Goal: Information Seeking & Learning: Learn about a topic

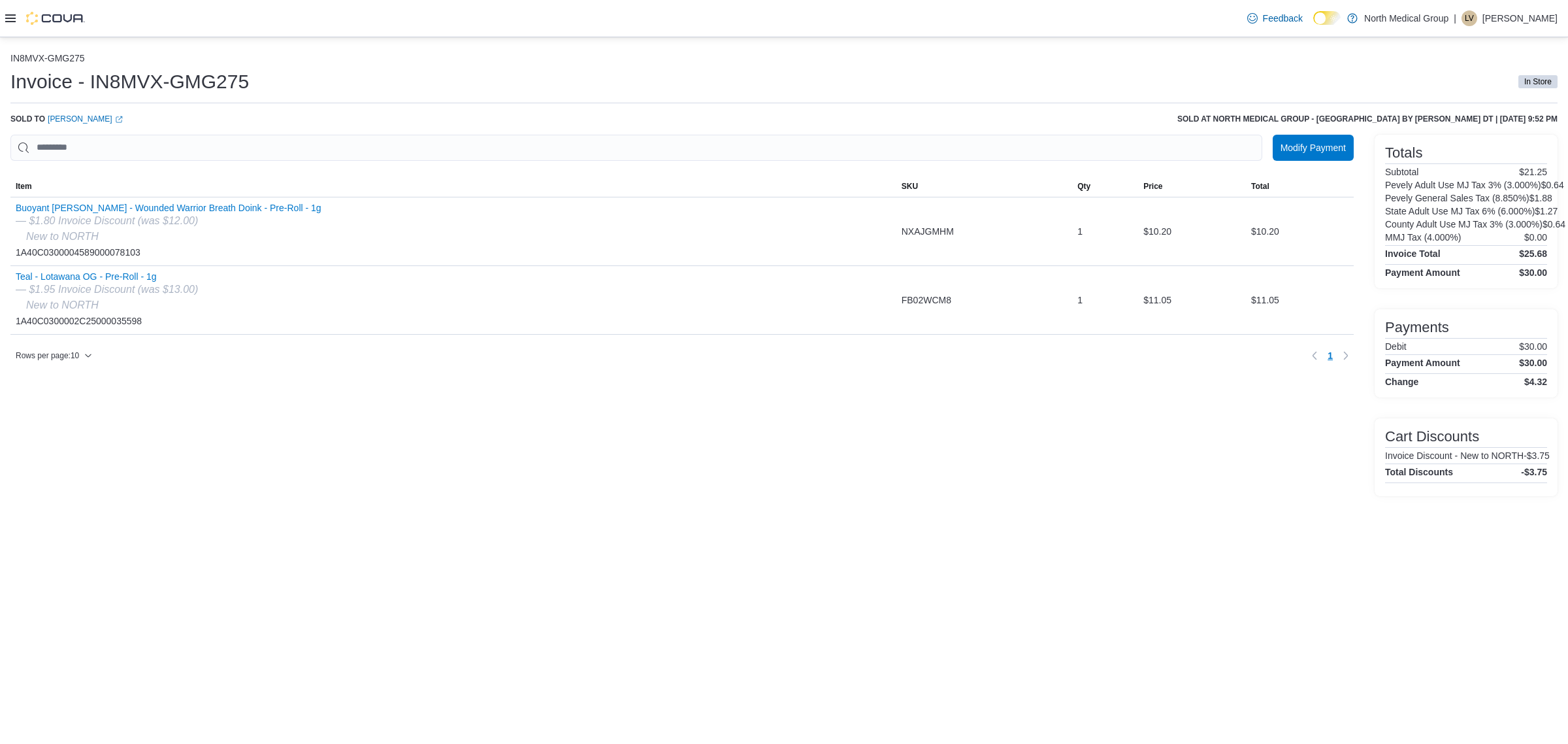
click at [14, 30] on div at bounding box center [45, 18] width 80 height 37
click at [16, 15] on div at bounding box center [45, 18] width 80 height 13
click at [13, 15] on icon at bounding box center [10, 18] width 10 height 8
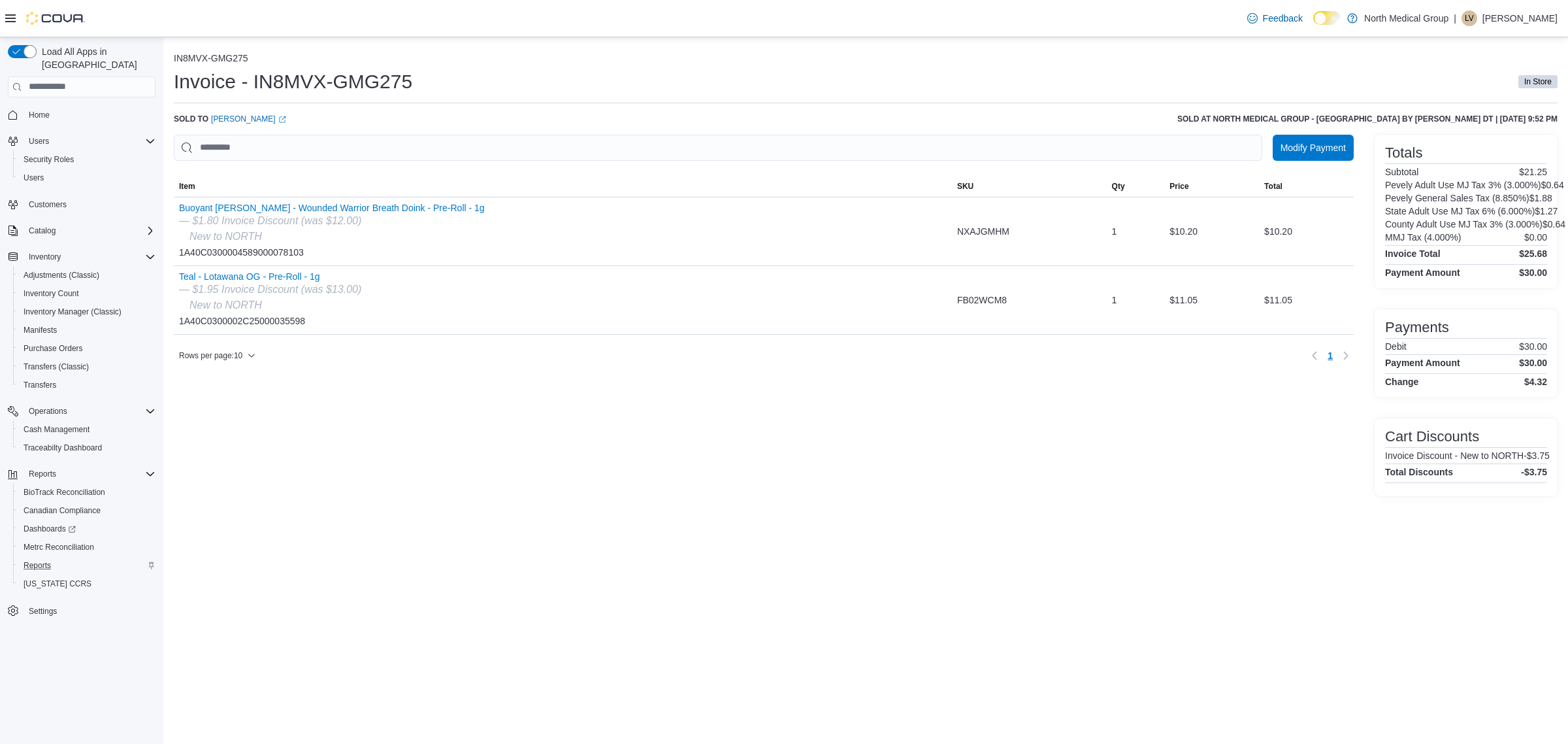
click at [60, 558] on div "Reports" at bounding box center [87, 565] width 137 height 16
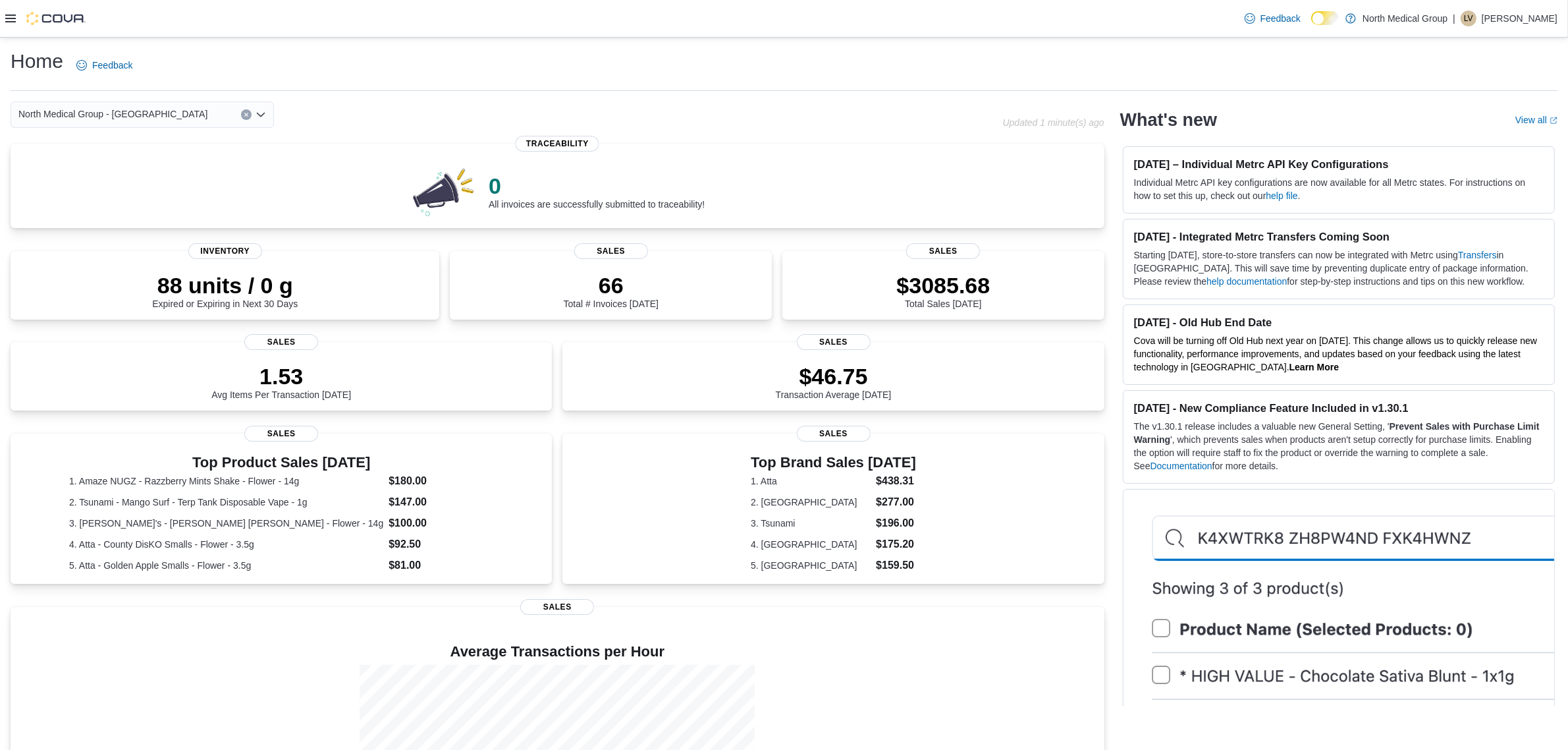
click at [15, 27] on div at bounding box center [45, 19] width 80 height 37
click at [33, 4] on div at bounding box center [45, 19] width 80 height 37
click at [10, 18] on icon at bounding box center [10, 18] width 10 height 8
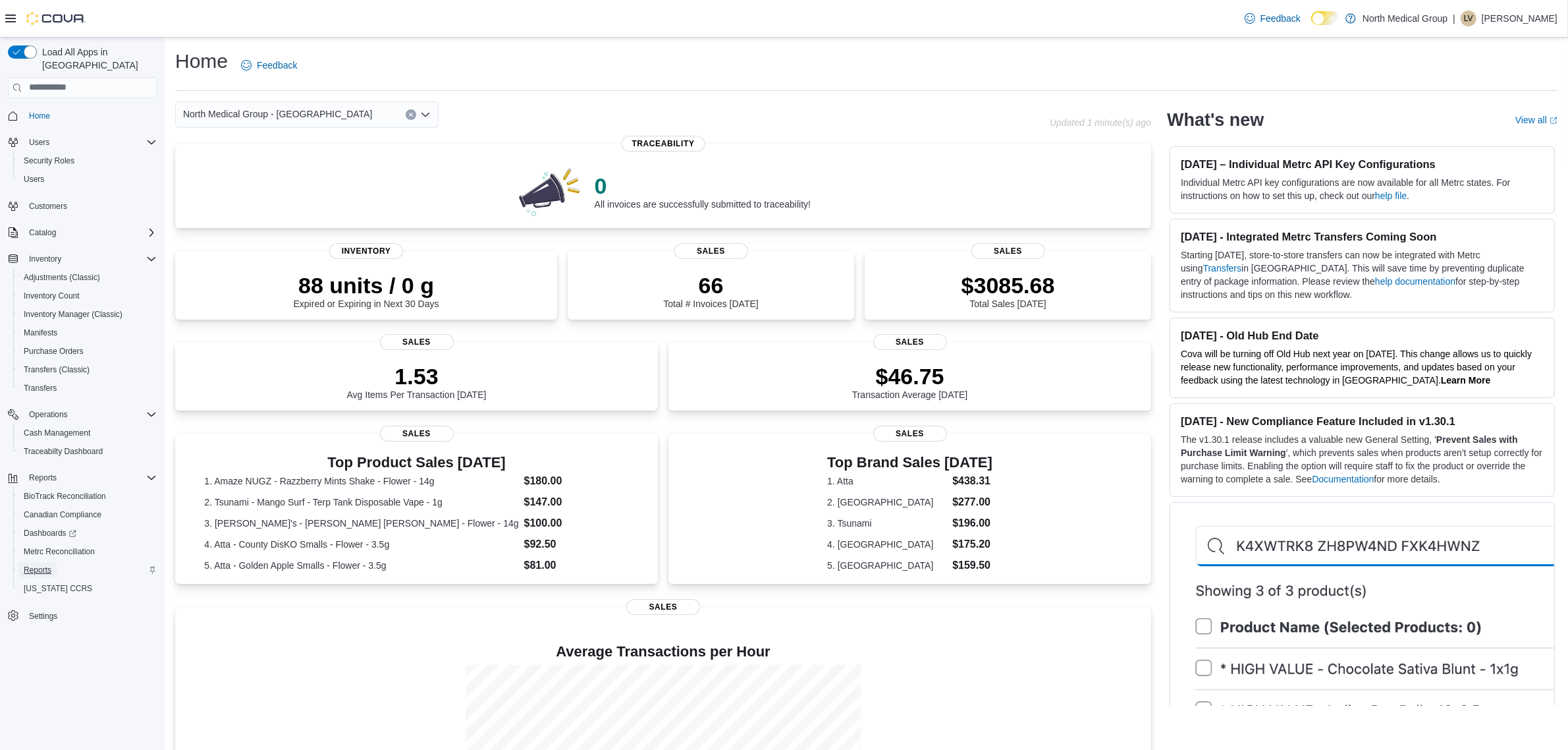
click at [48, 565] on span "Reports" at bounding box center [37, 570] width 28 height 10
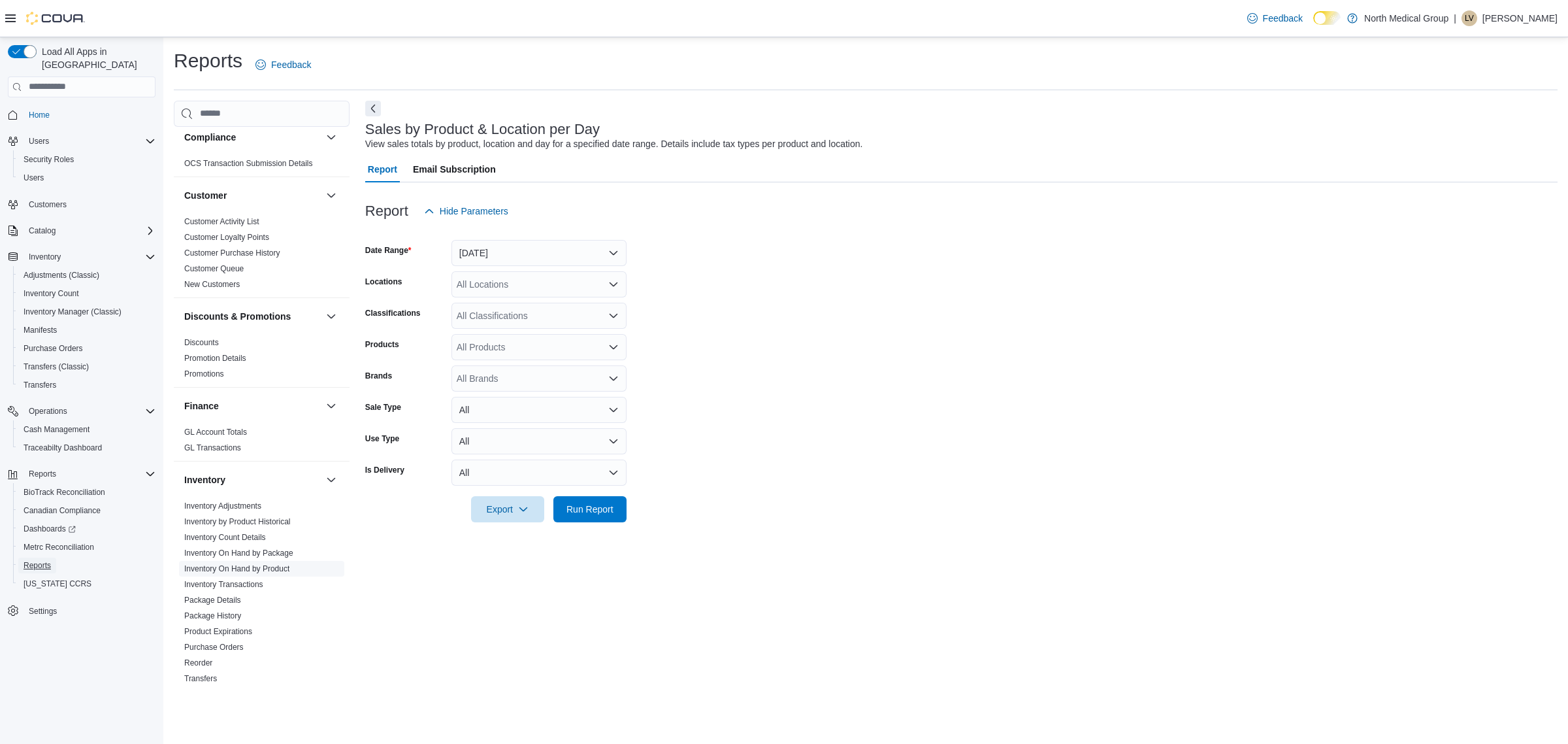
scroll to position [163, 0]
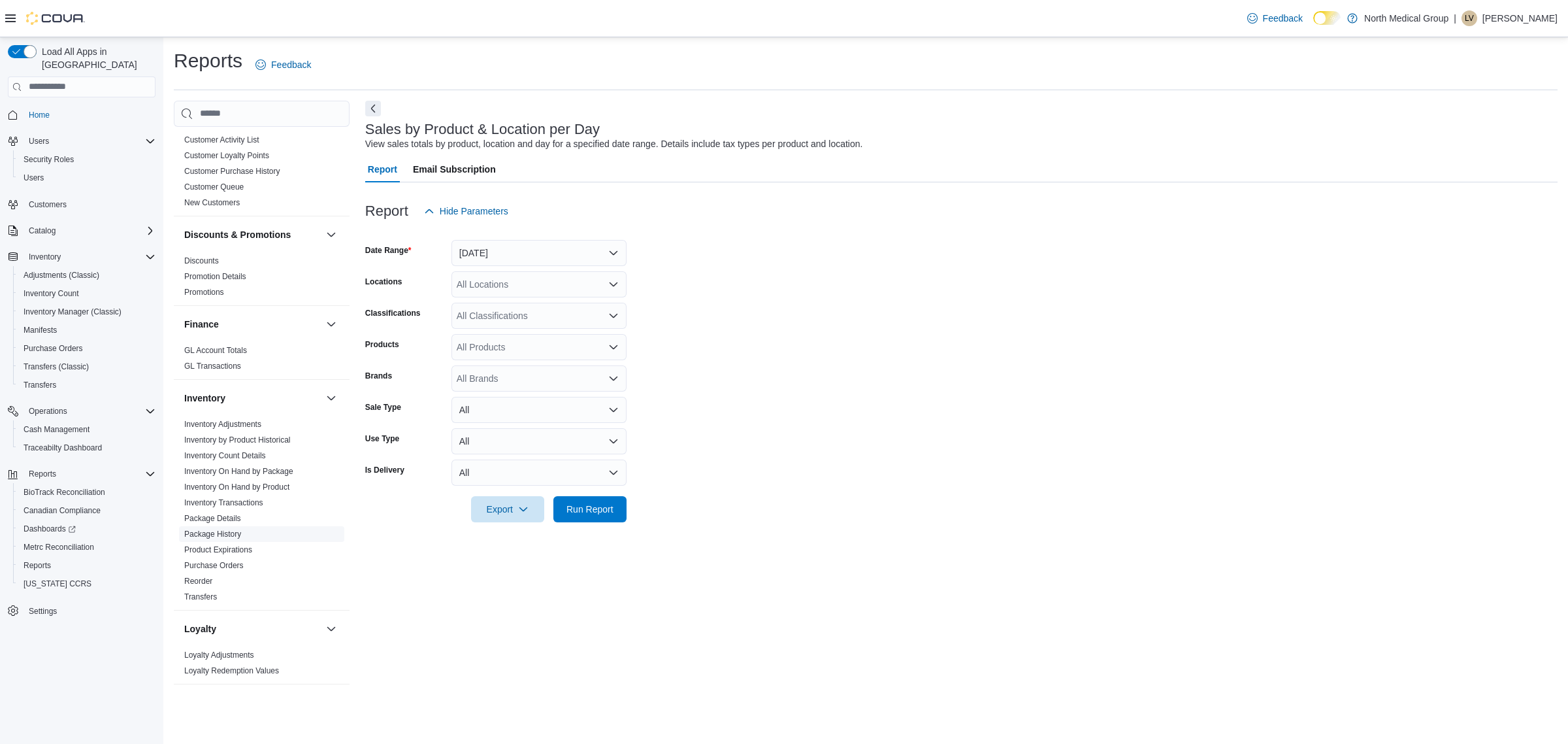
click at [230, 531] on link "Package History" at bounding box center [212, 534] width 57 height 9
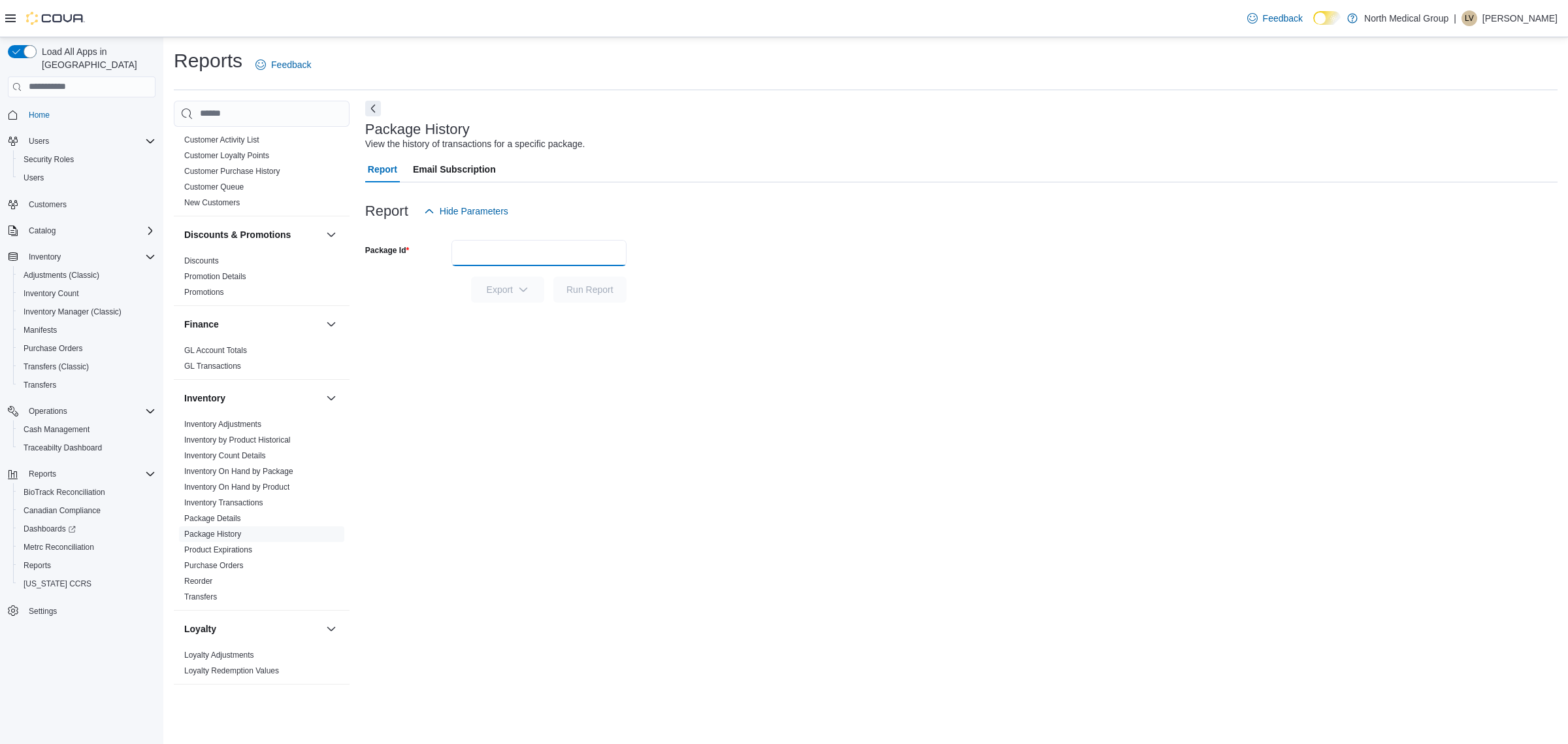
click at [489, 265] on input "Package Id" at bounding box center [538, 253] width 175 height 26
paste input "**********"
type input "**********"
paste input "**********"
type input "**********"
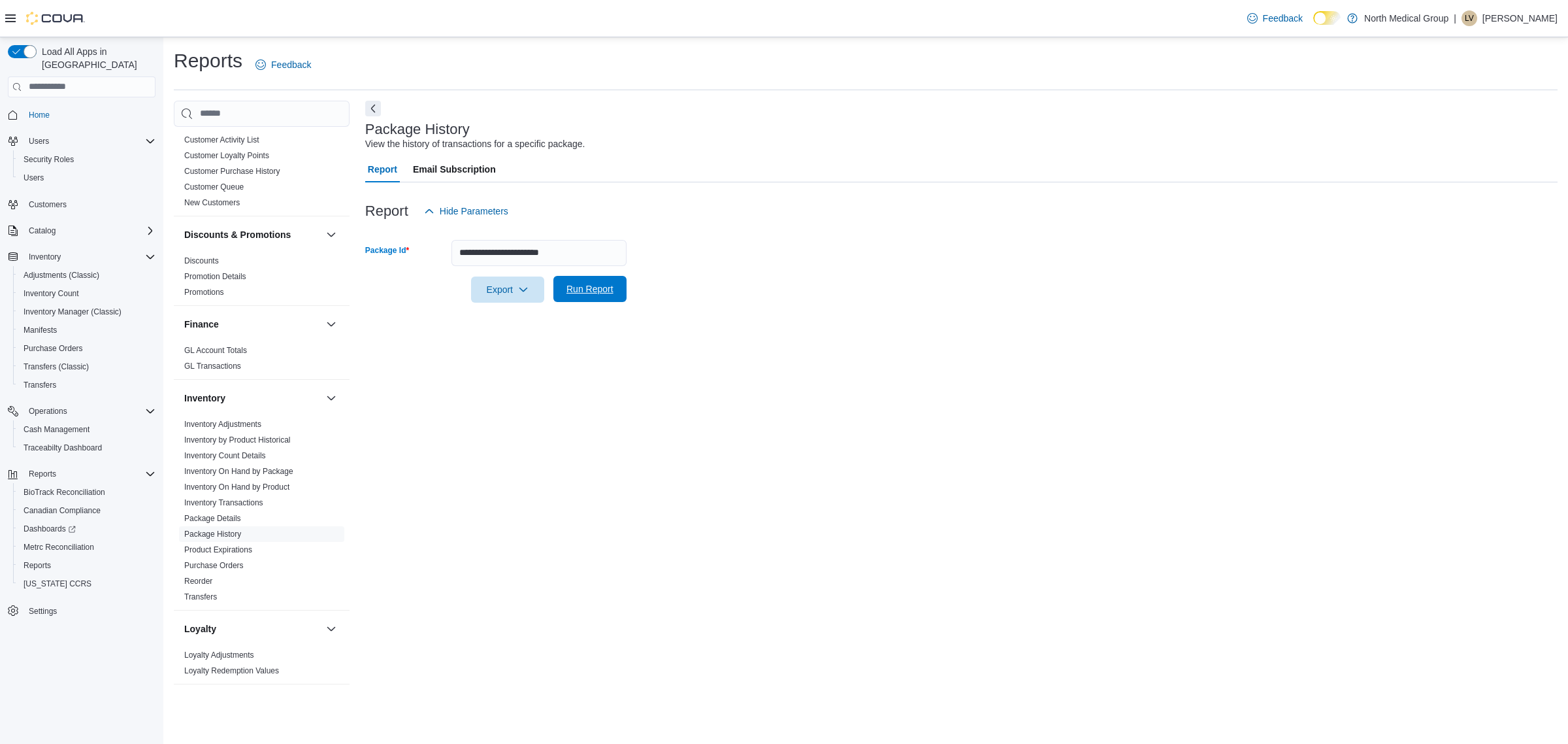
click at [600, 287] on span "Run Report" at bounding box center [590, 289] width 47 height 13
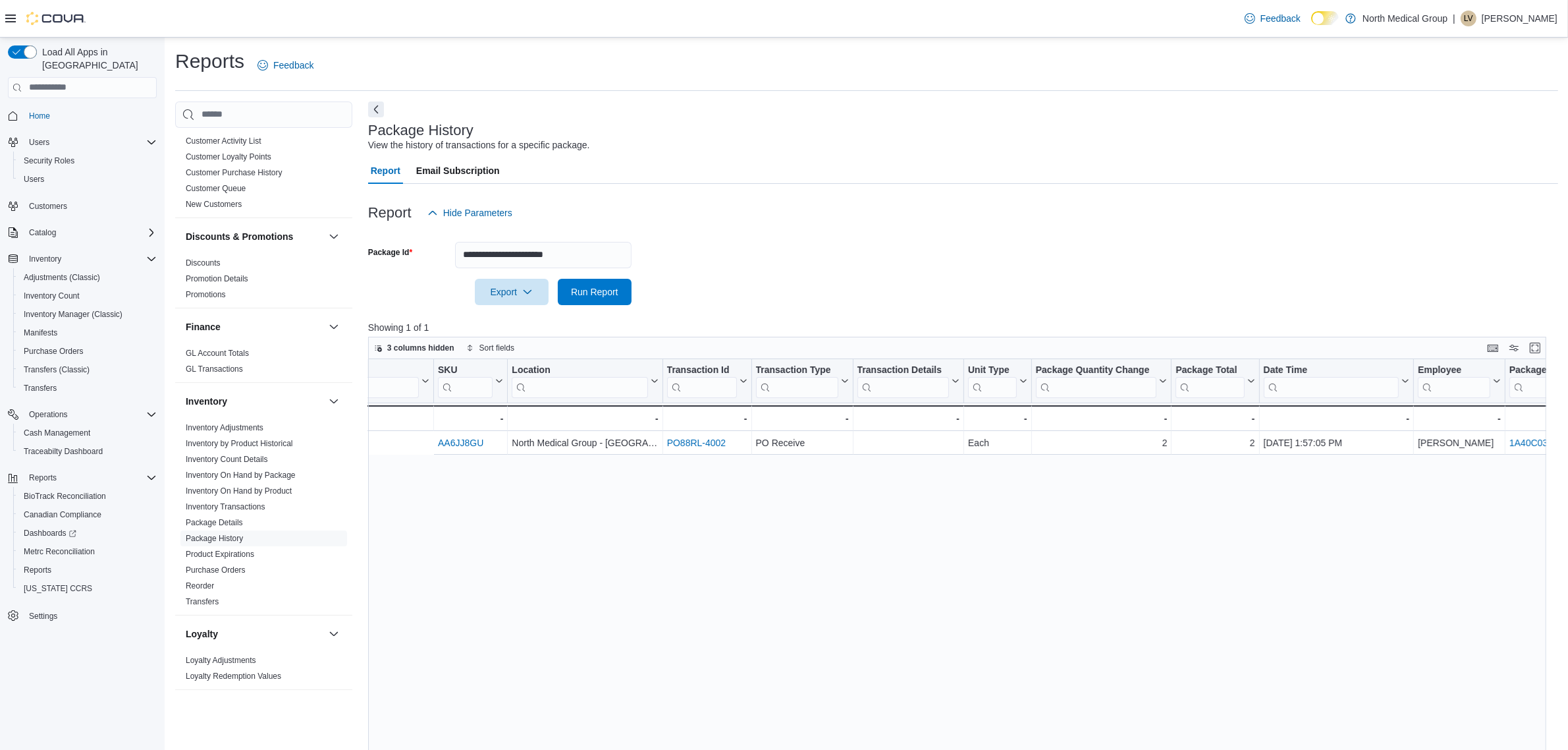
scroll to position [0, 371]
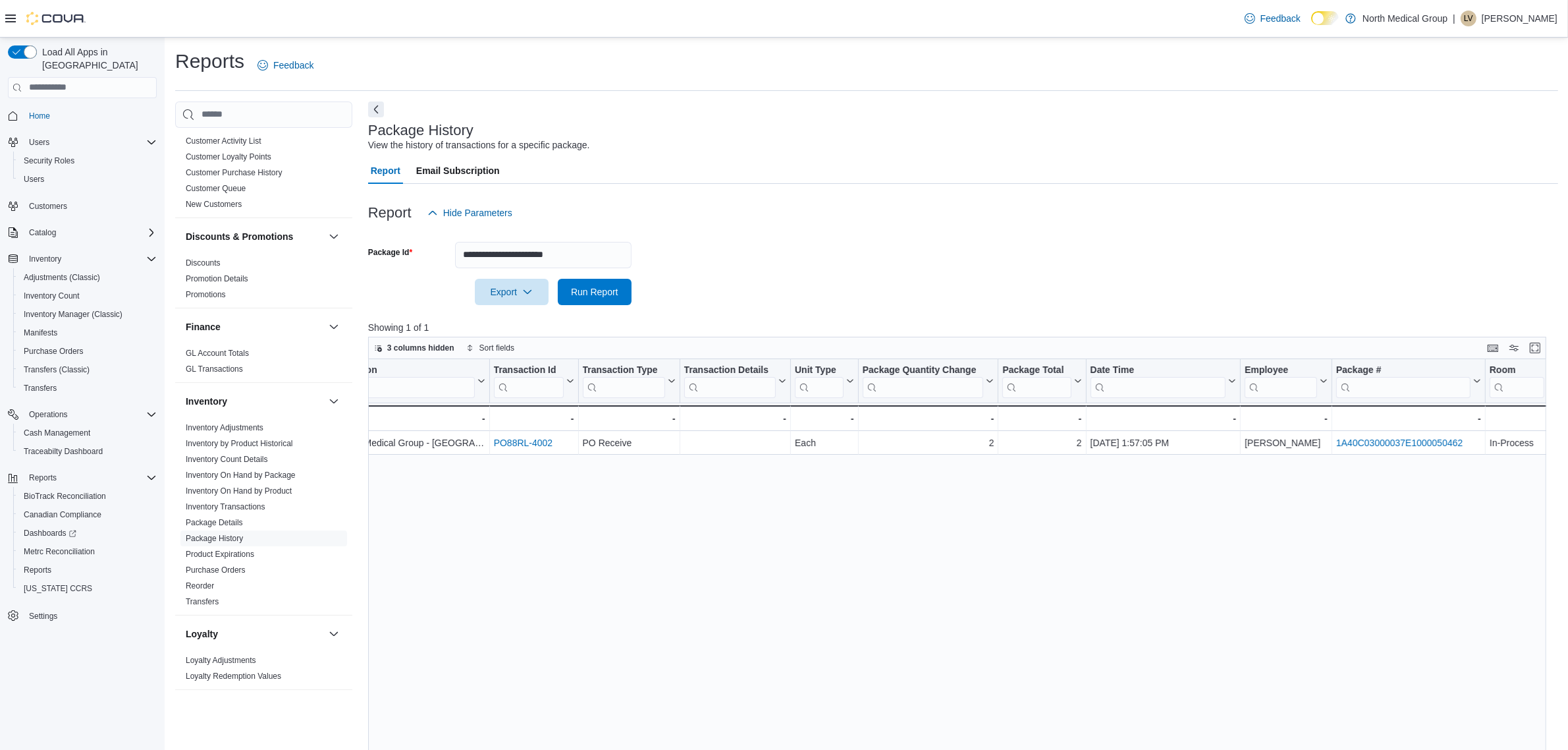
drag, startPoint x: 795, startPoint y: 594, endPoint x: 957, endPoint y: 604, distance: 162.3
click at [303, 478] on span "Inventory On Hand by Package" at bounding box center [264, 474] width 167 height 16
click at [281, 479] on link "Inventory On Hand by Package" at bounding box center [240, 475] width 110 height 9
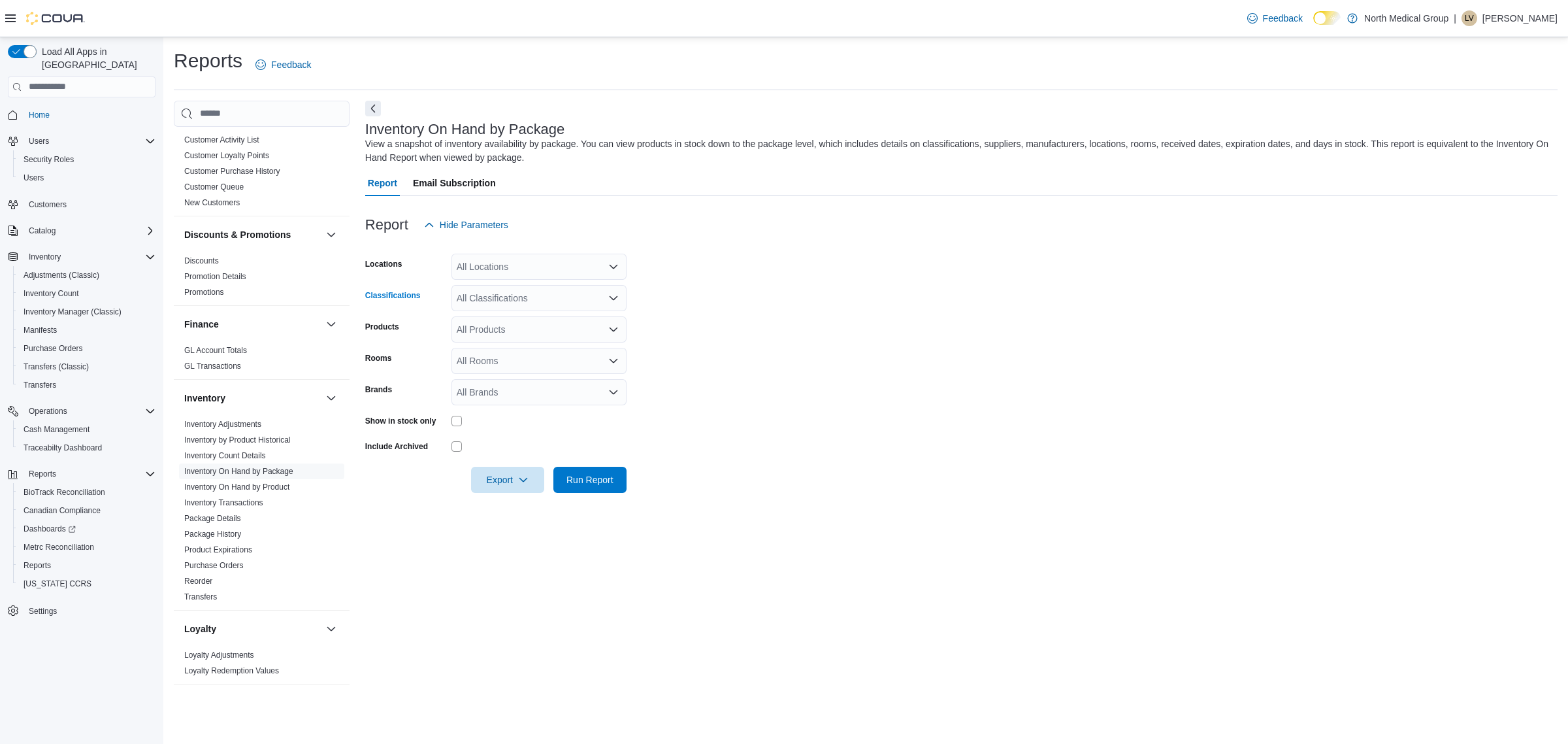
click at [618, 302] on icon "Open list of options" at bounding box center [614, 298] width 10 height 10
click at [618, 302] on icon "Close list of options" at bounding box center [614, 298] width 10 height 10
click at [599, 480] on span "Run Report" at bounding box center [590, 479] width 47 height 13
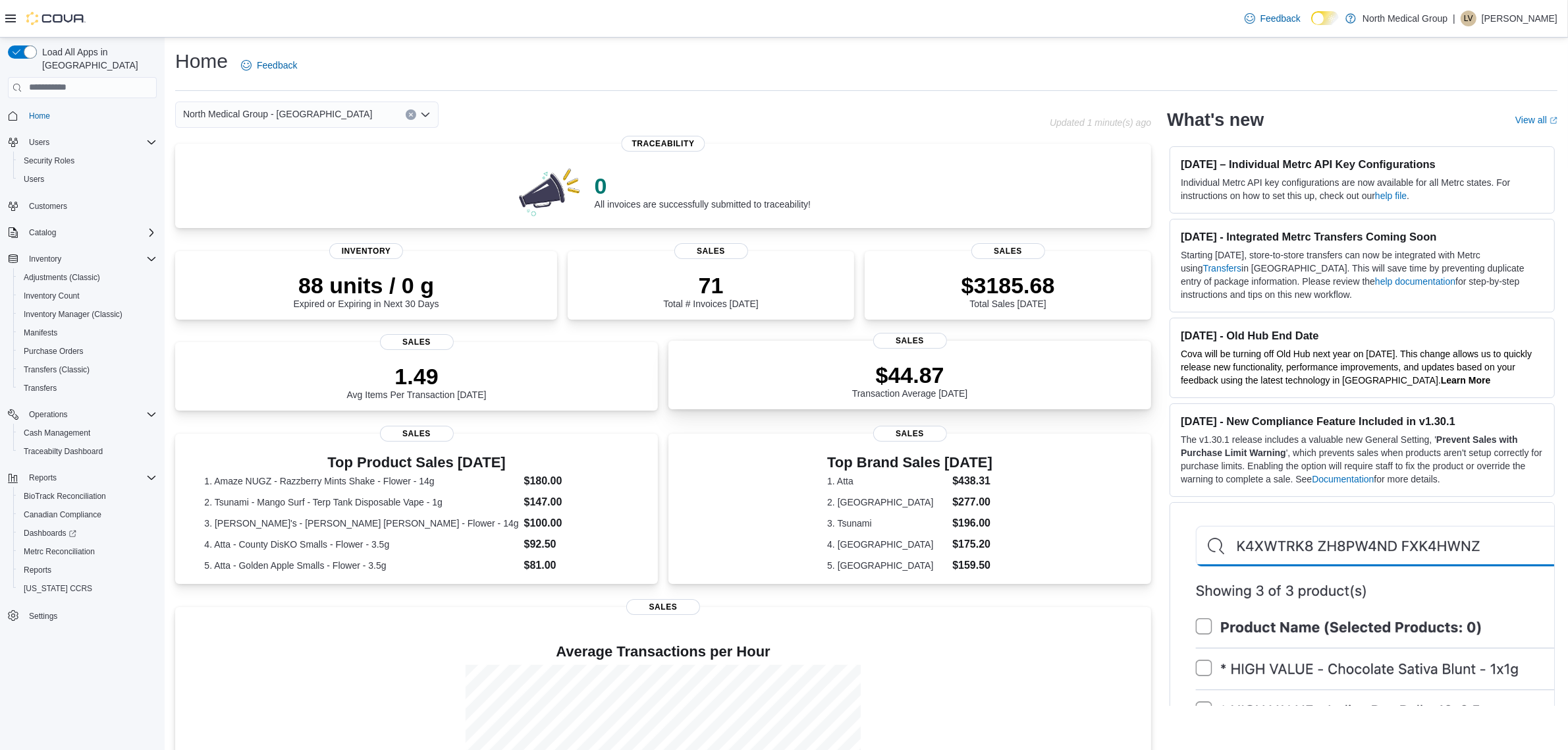
click at [937, 388] on p "$44.87" at bounding box center [911, 375] width 116 height 26
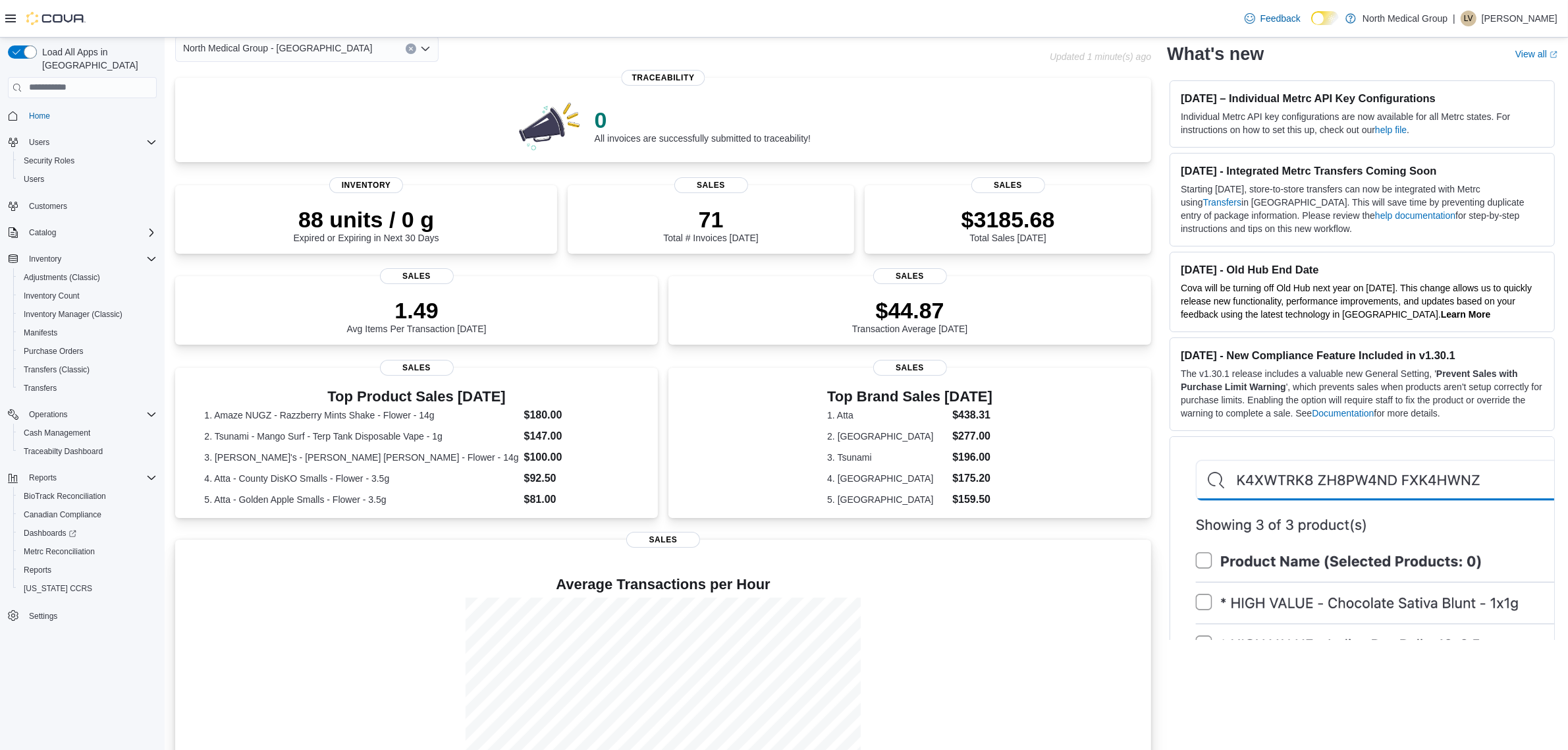
scroll to position [153, 0]
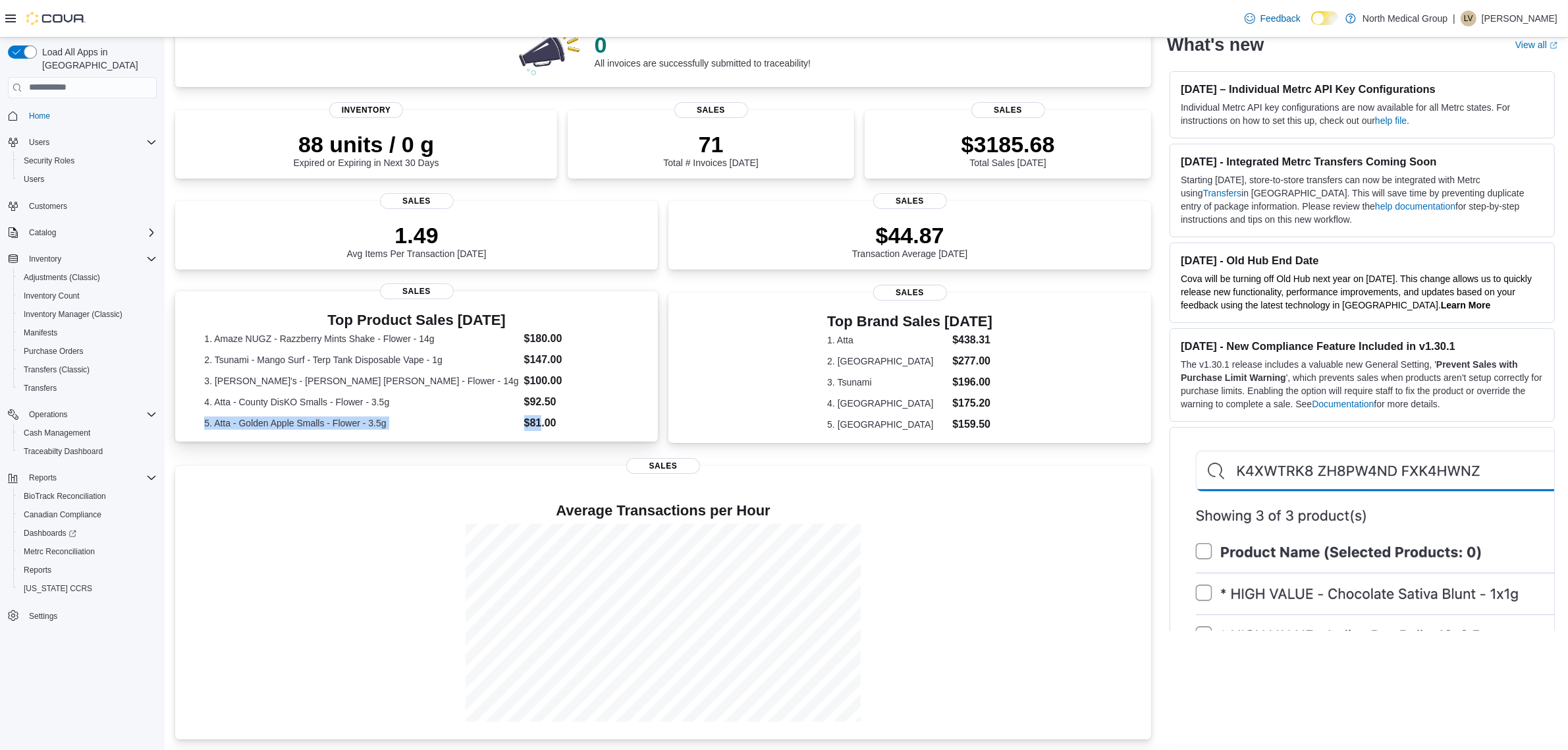
drag, startPoint x: 517, startPoint y: 410, endPoint x: 581, endPoint y: 396, distance: 65.5
click at [581, 396] on div "Top Product Sales Today 1. Amaze NUGZ - Razzberry Mints Shake - Flower - 14g $1…" at bounding box center [416, 369] width 462 height 124
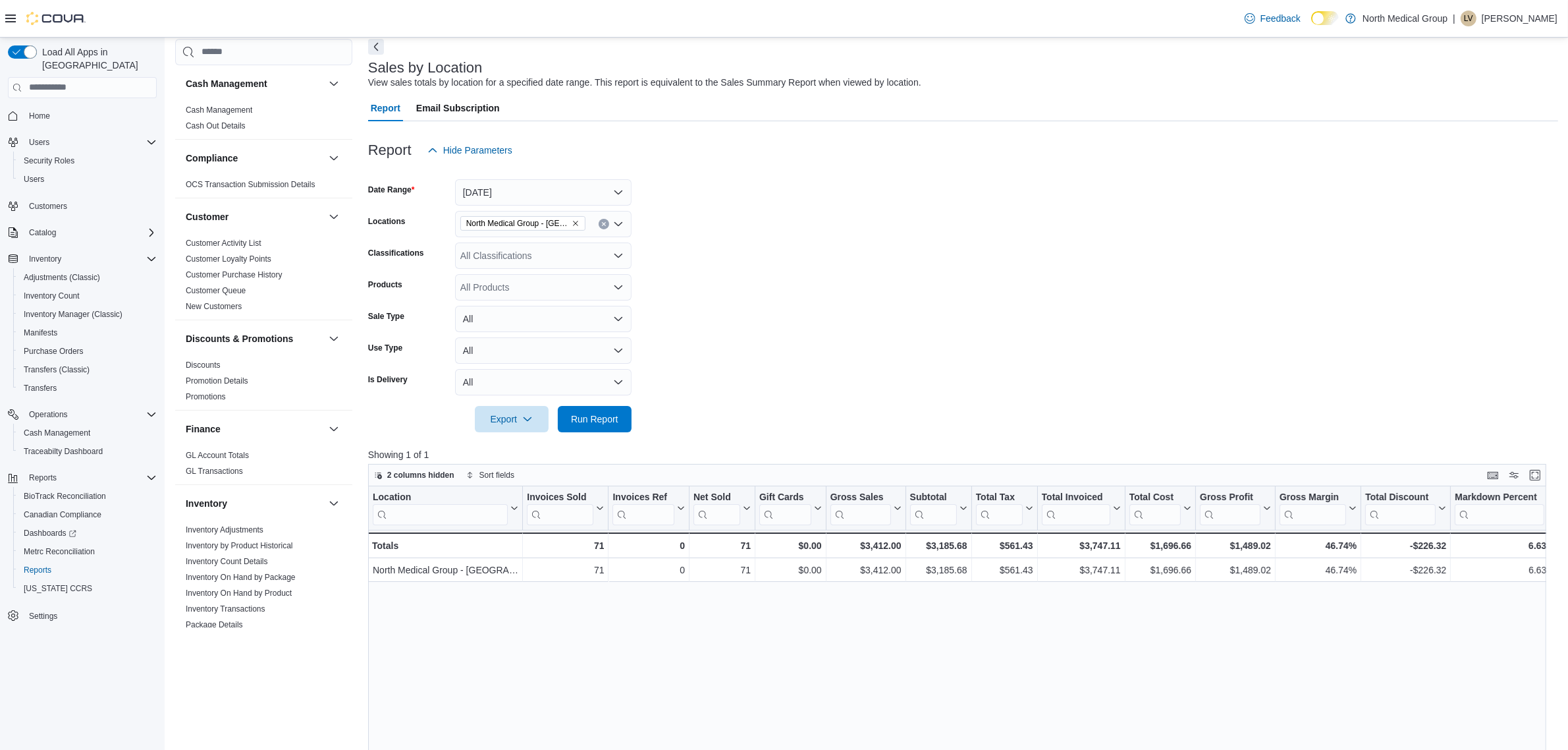
scroll to position [247, 0]
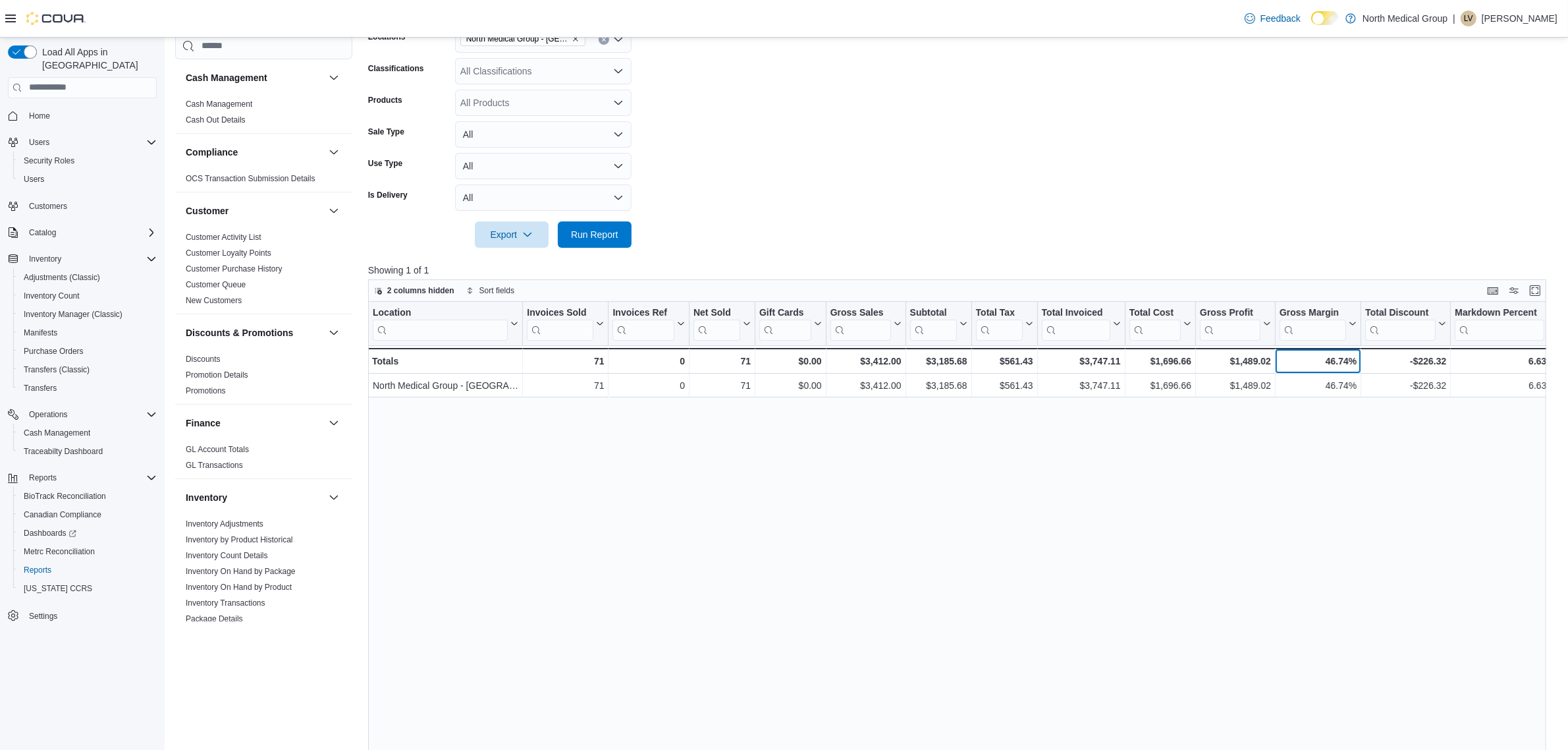
drag, startPoint x: 1287, startPoint y: 371, endPoint x: 1331, endPoint y: 371, distance: 44.0
click at [1200, 570] on div "Location Click to view column header actions Invoices Sold Click to view column…" at bounding box center [963, 591] width 1191 height 578
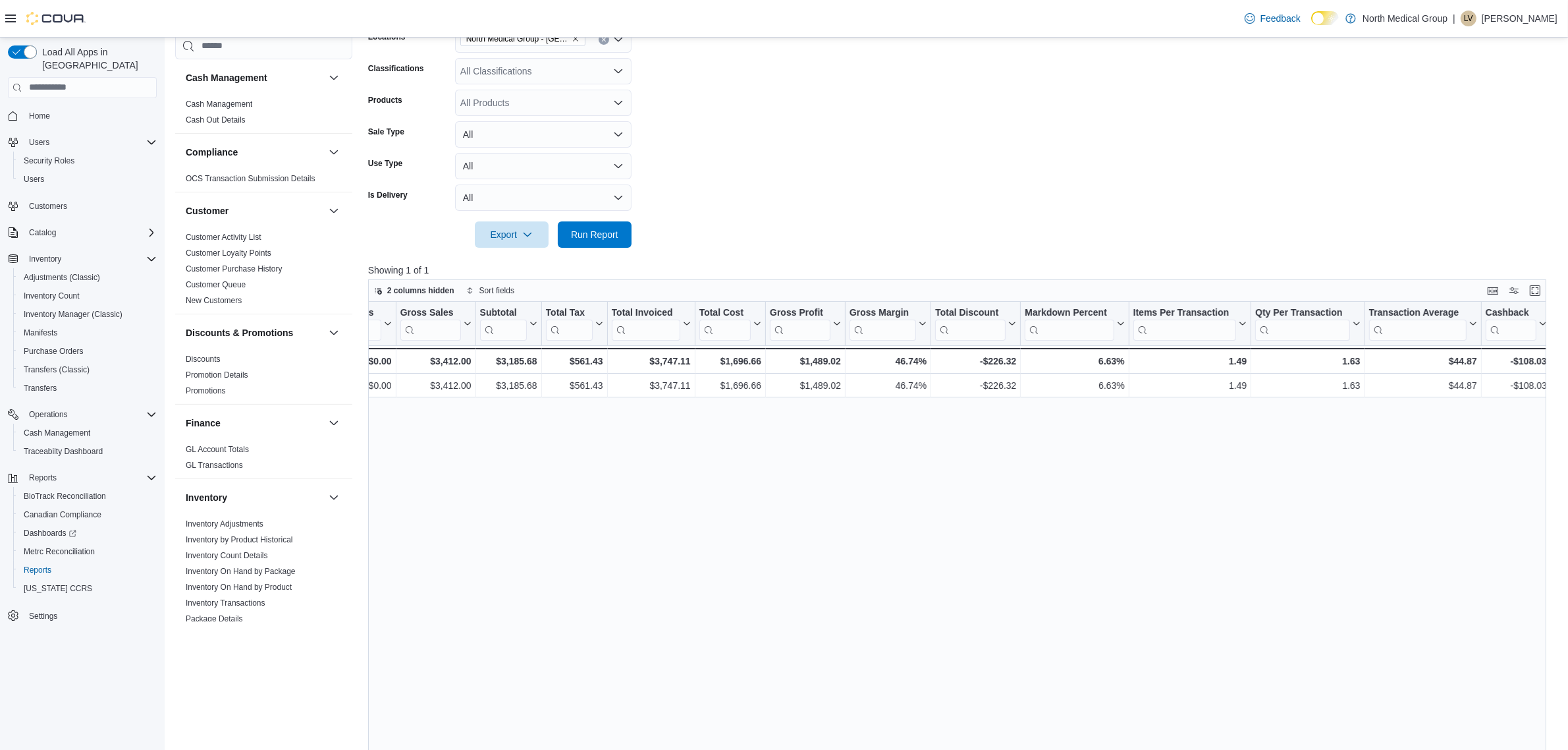
drag, startPoint x: 692, startPoint y: 574, endPoint x: 778, endPoint y: 560, distance: 87.1
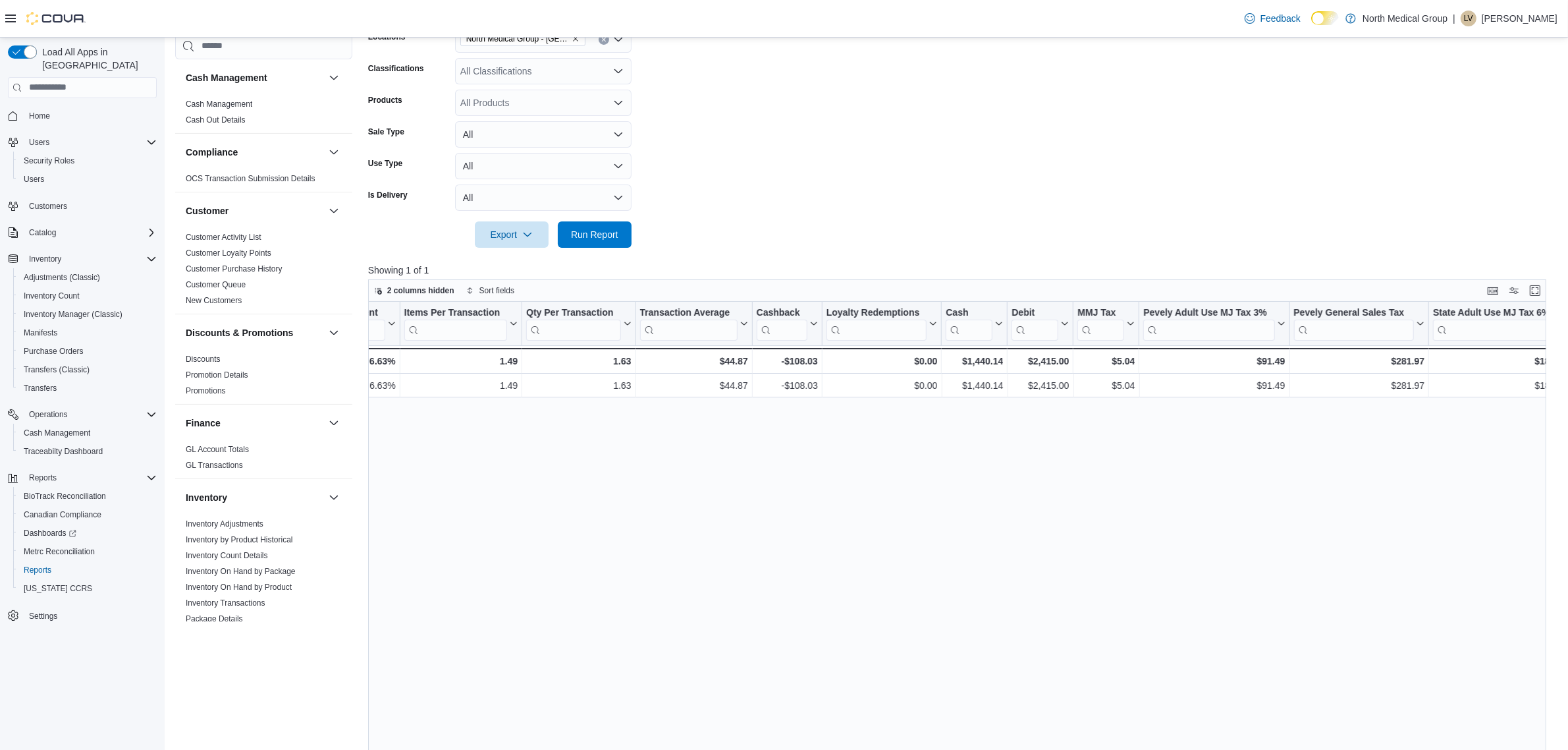
scroll to position [0, 1239]
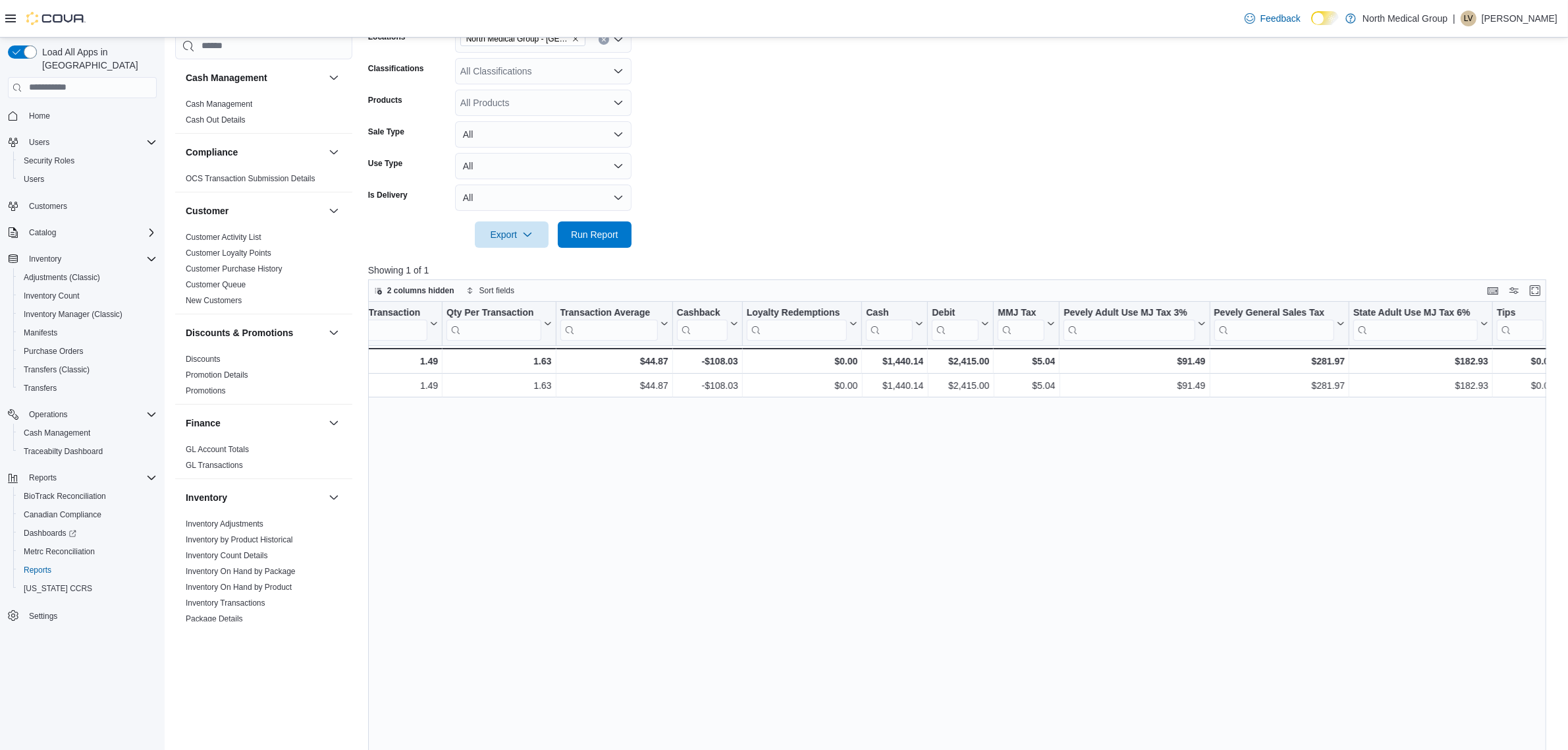
drag, startPoint x: 1213, startPoint y: 503, endPoint x: 1293, endPoint y: 521, distance: 82.0
drag, startPoint x: 1293, startPoint y: 521, endPoint x: 1348, endPoint y: 525, distance: 55.1
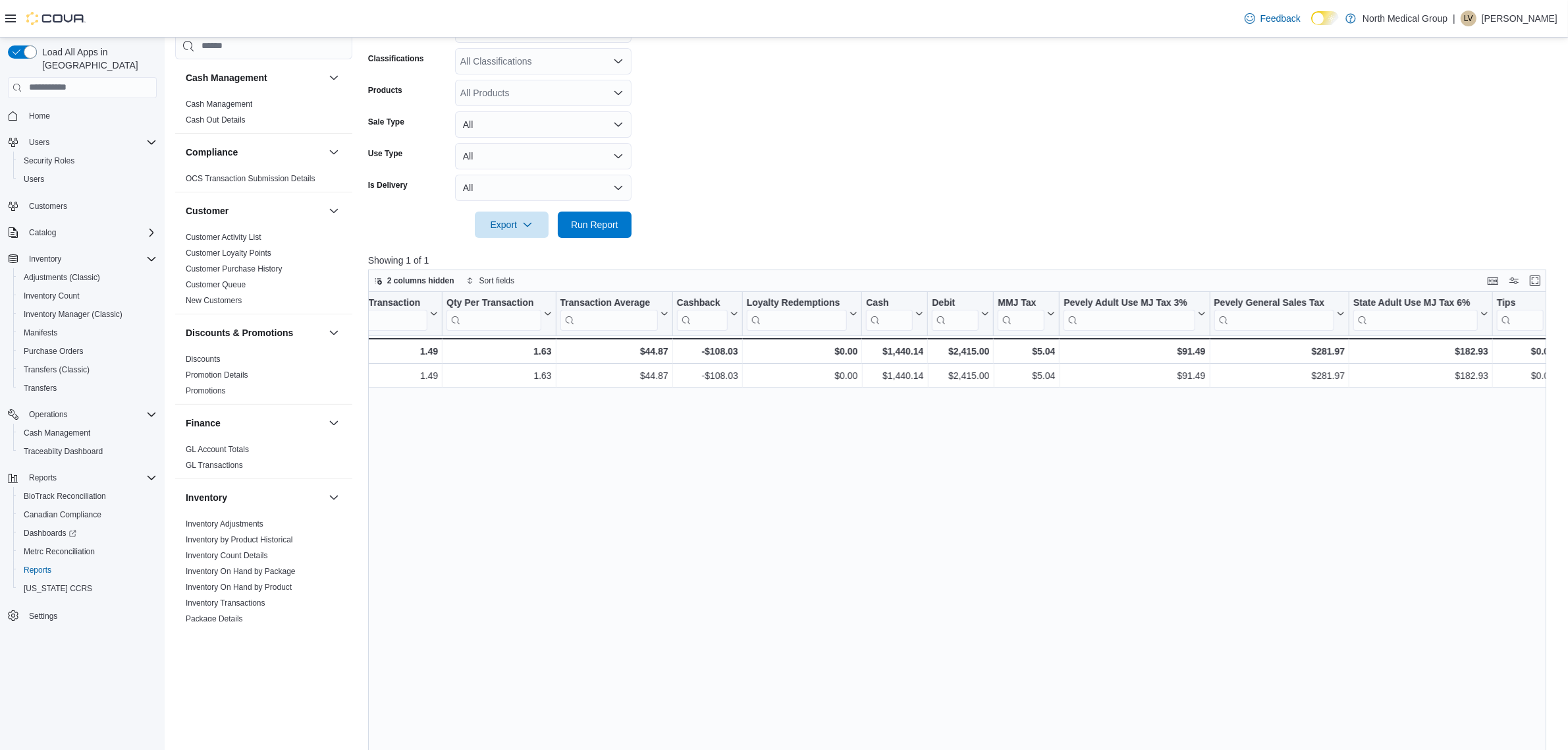
scroll to position [267, 0]
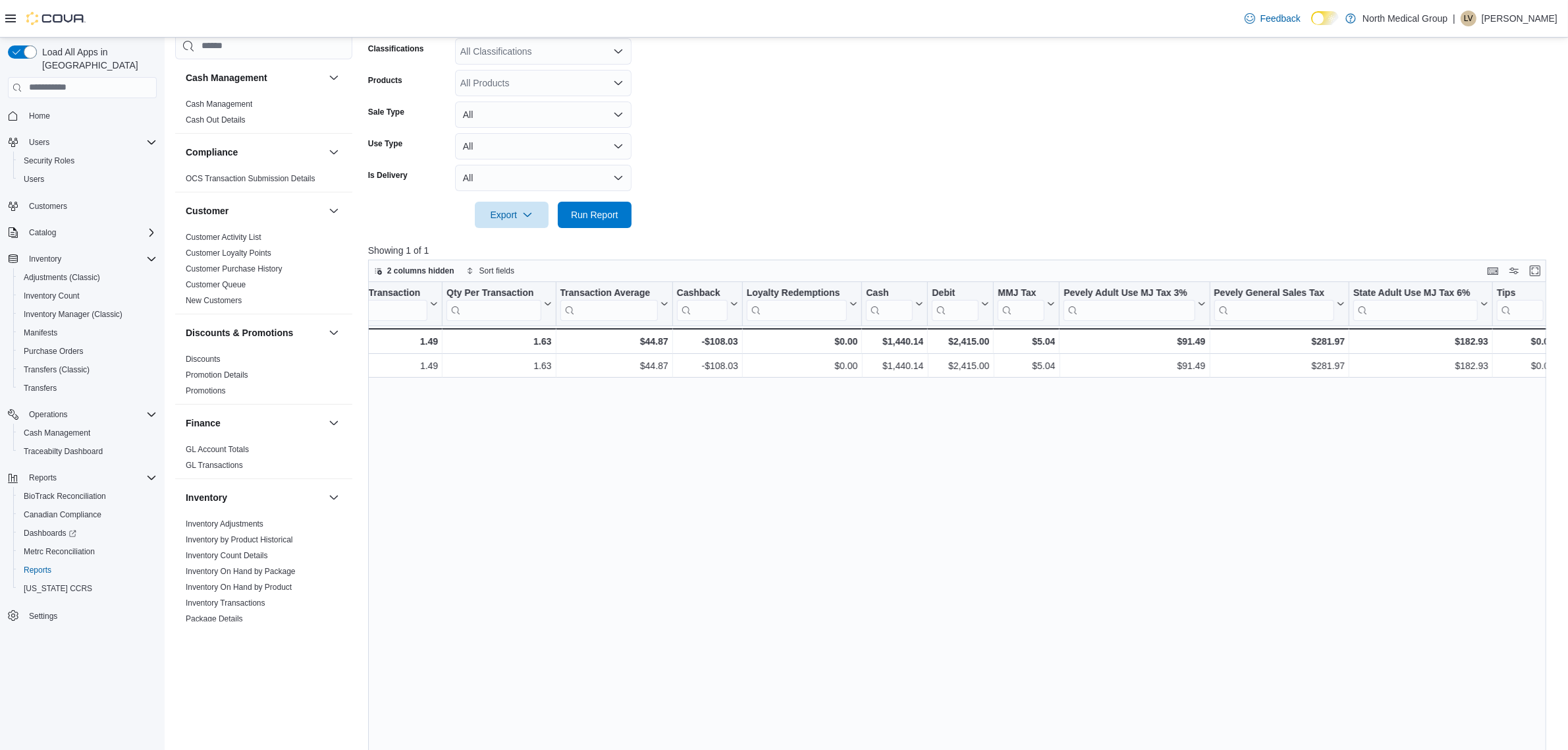
drag, startPoint x: 1427, startPoint y: 509, endPoint x: 1094, endPoint y: 531, distance: 333.7
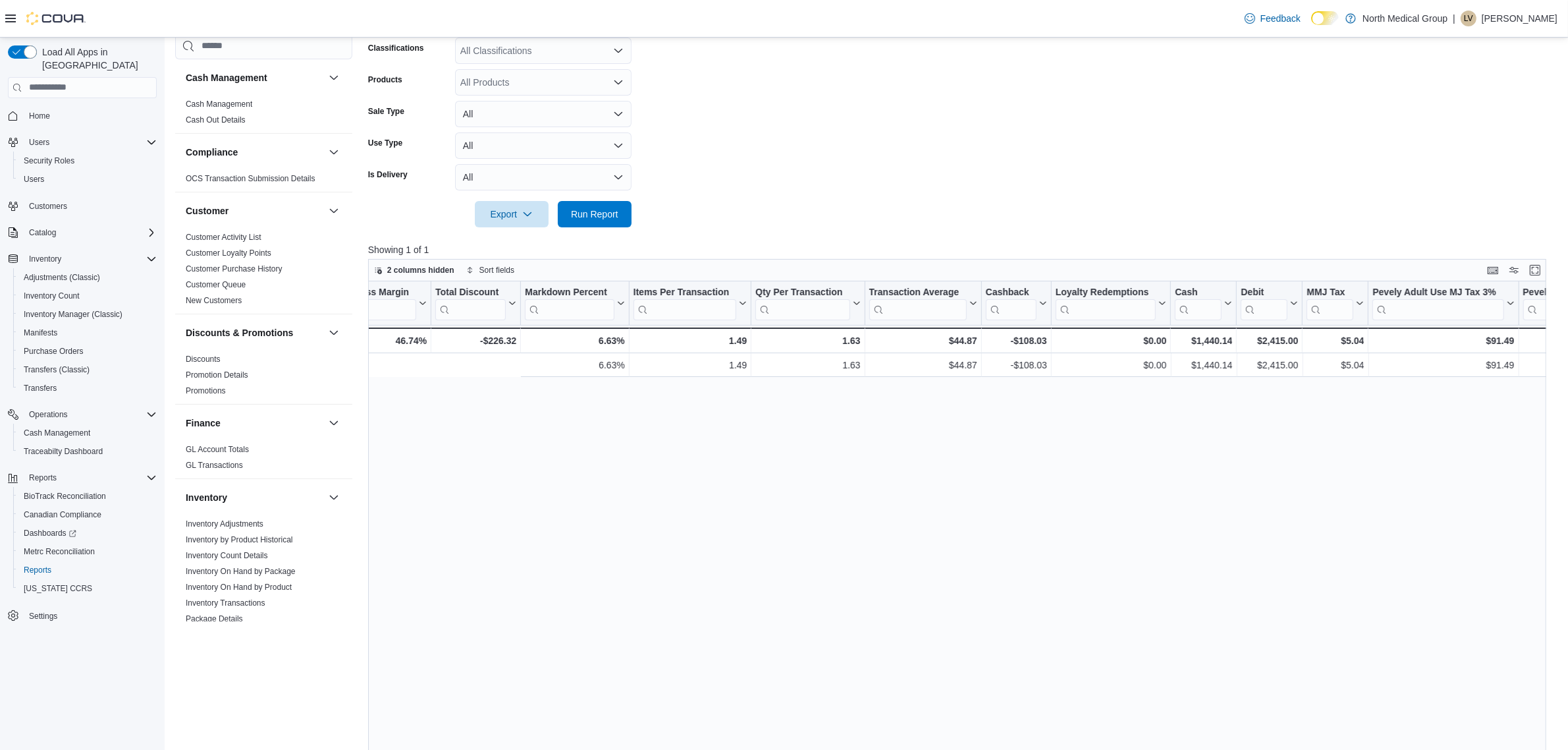
scroll to position [0, 0]
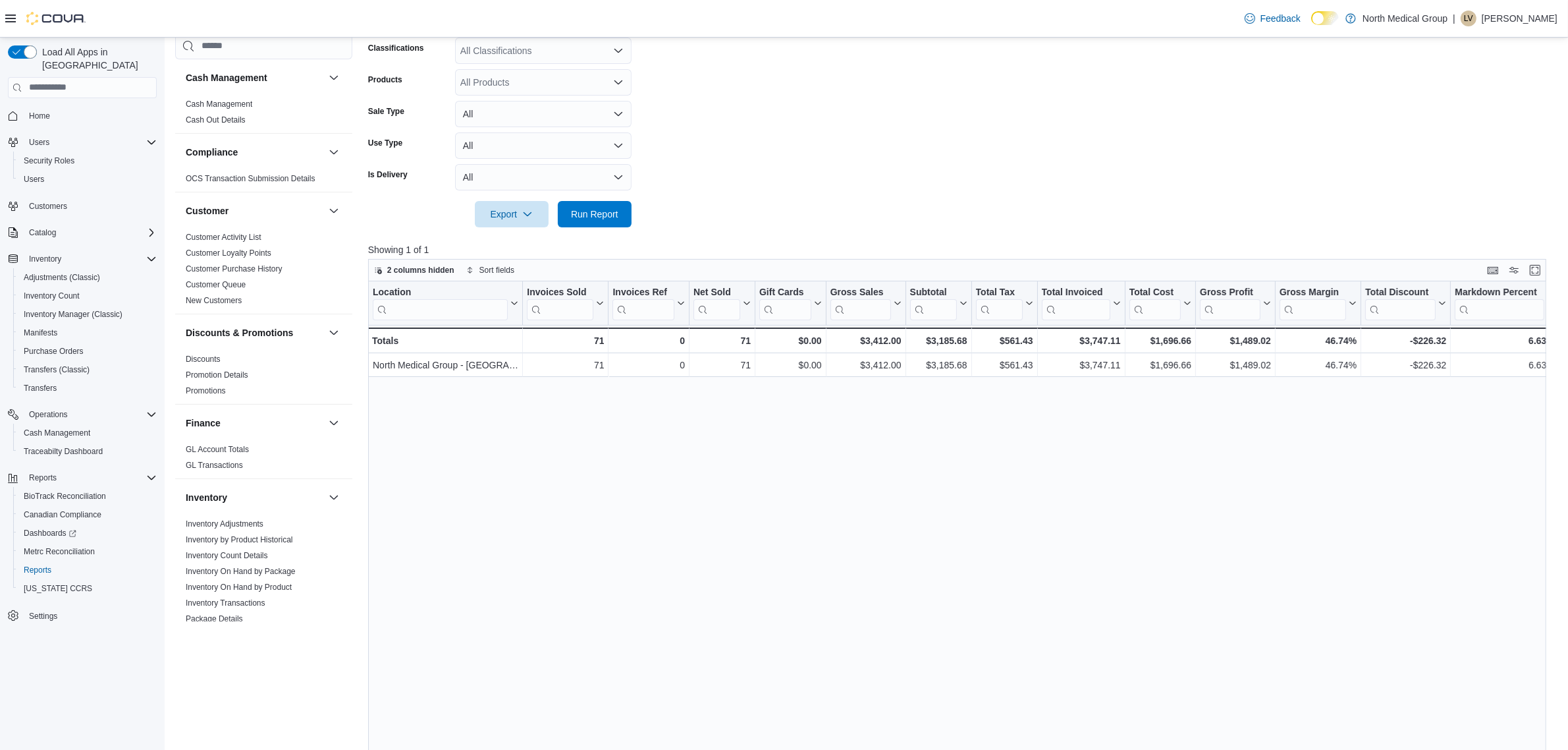
drag, startPoint x: 754, startPoint y: 532, endPoint x: 427, endPoint y: 528, distance: 327.0
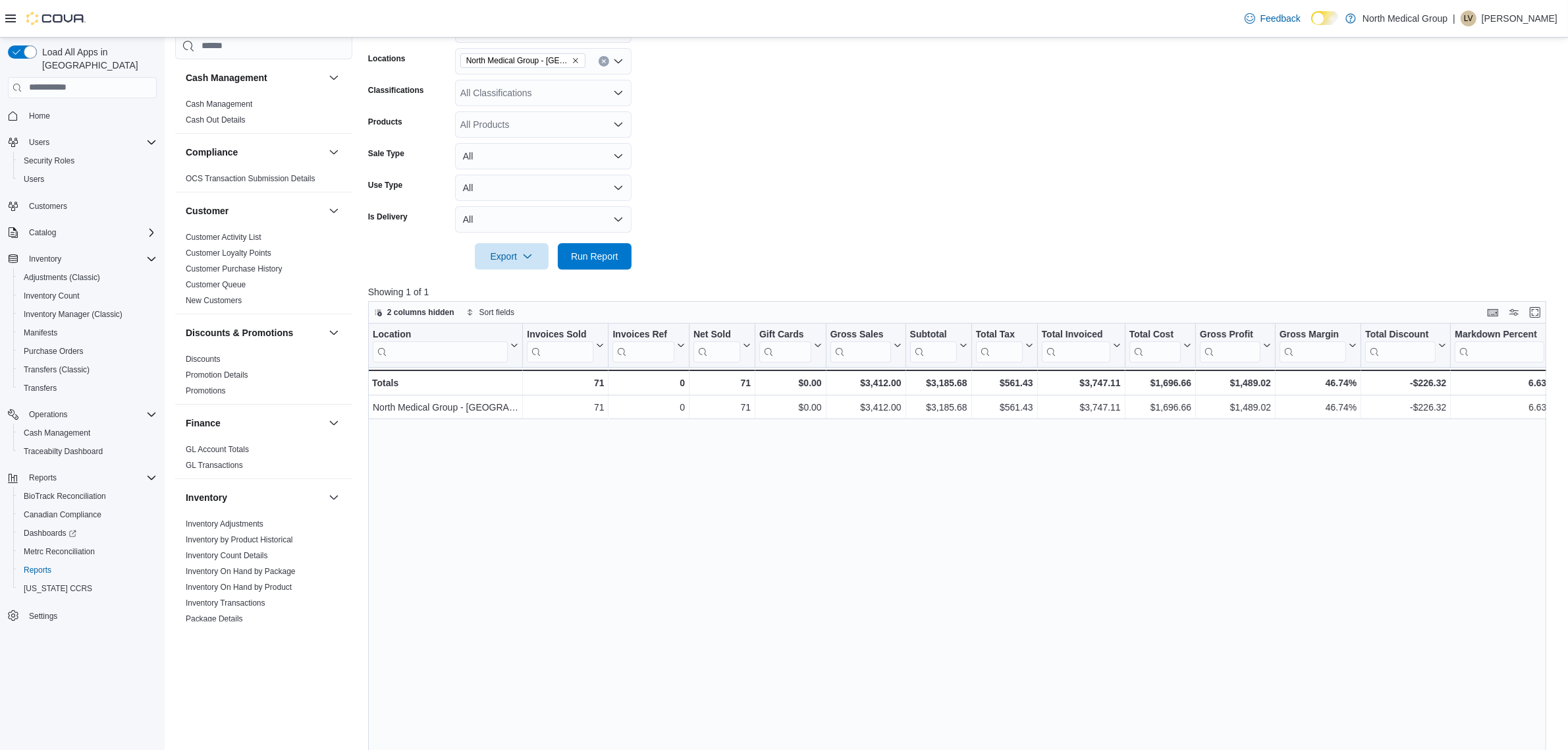
scroll to position [185, 0]
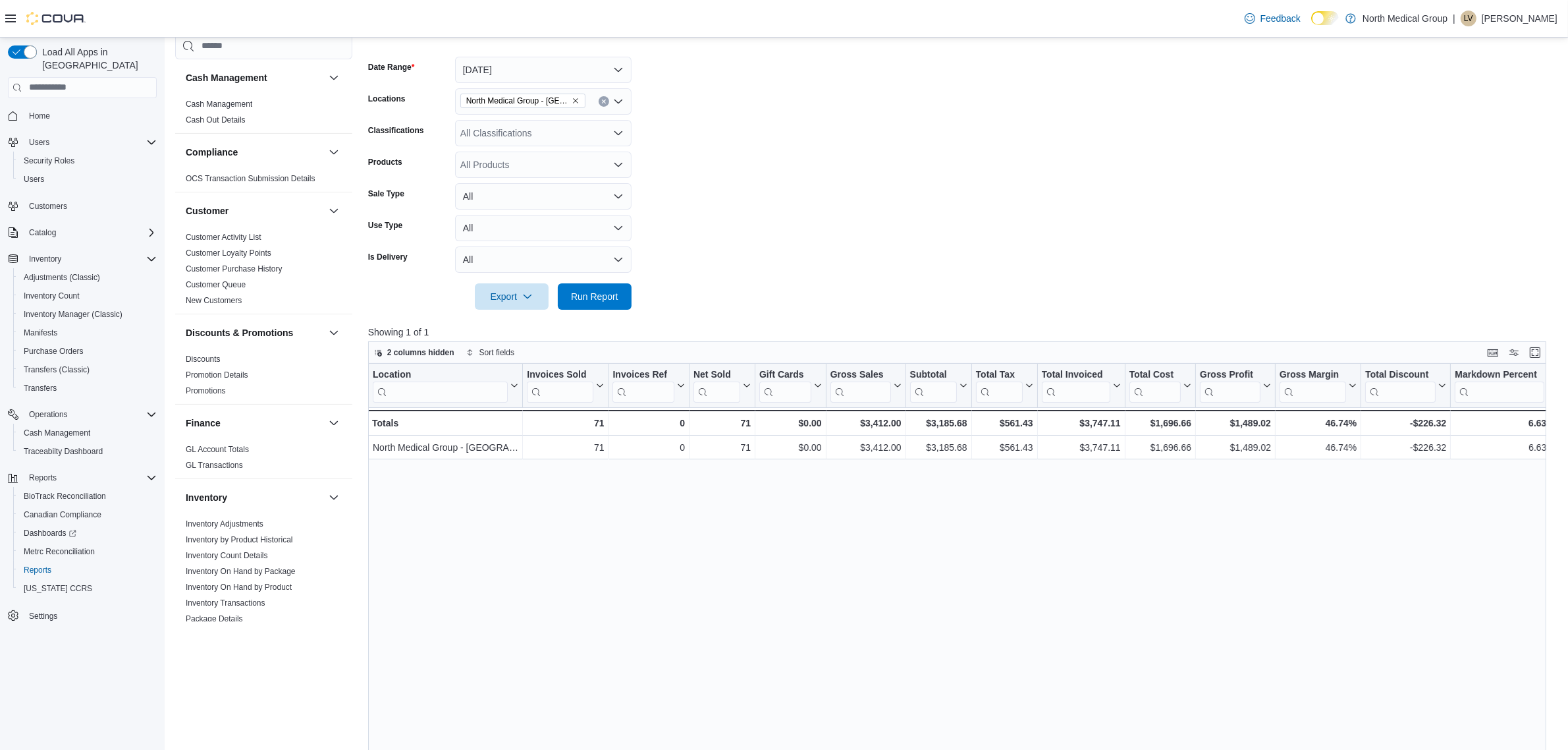
drag, startPoint x: 1318, startPoint y: 498, endPoint x: 1437, endPoint y: 500, distance: 119.0
drag, startPoint x: 1356, startPoint y: 516, endPoint x: 1337, endPoint y: 516, distance: 19.0
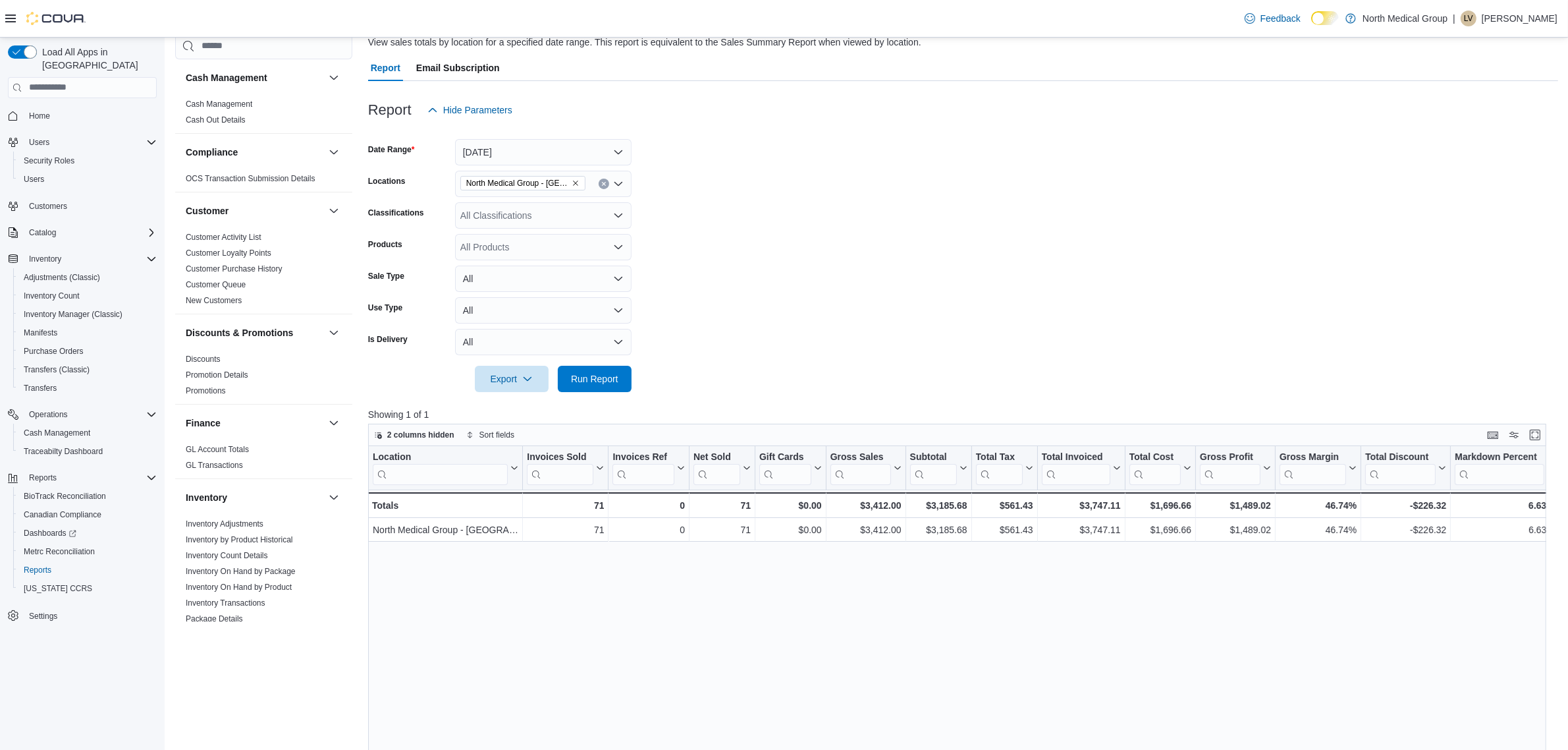
scroll to position [20, 0]
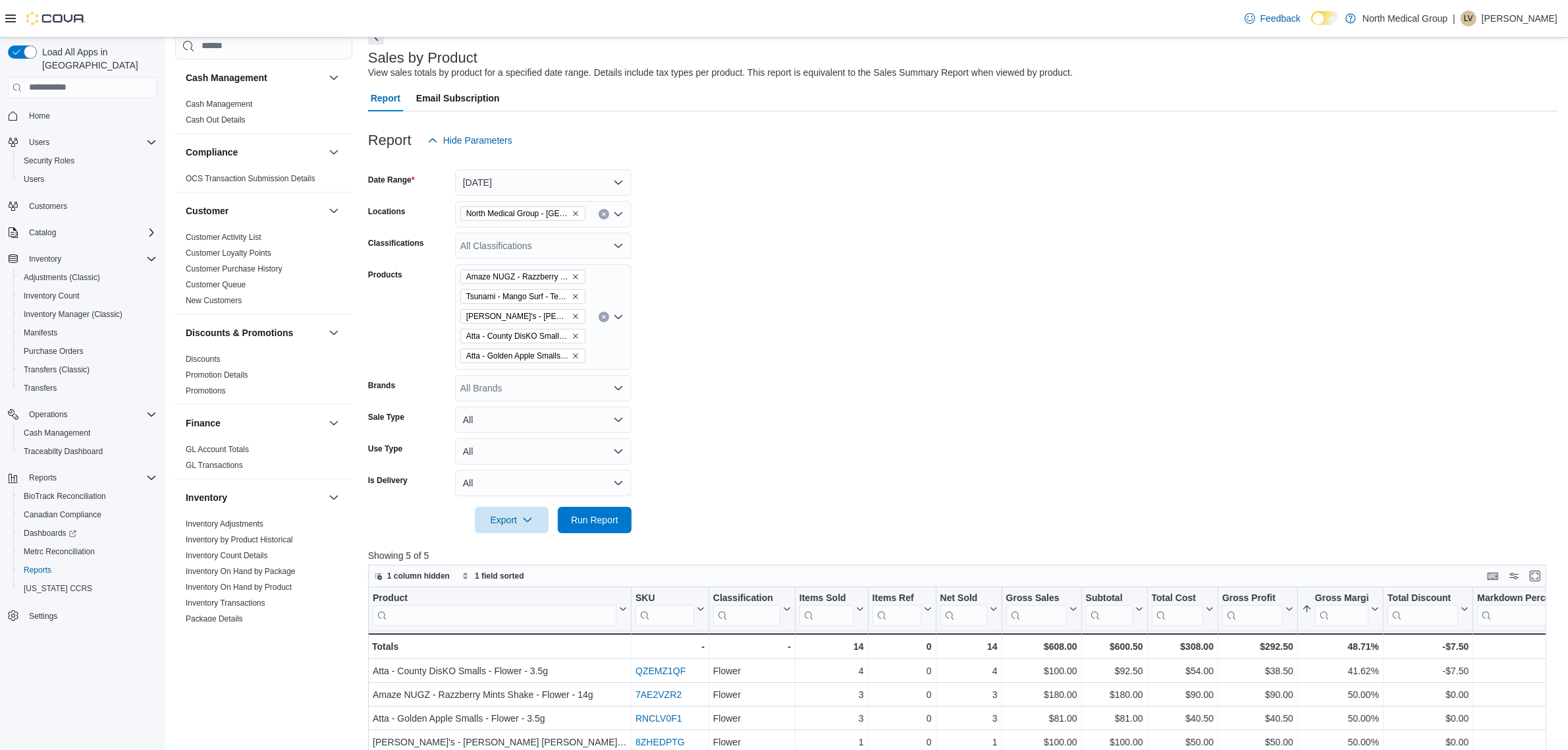
scroll to position [247, 0]
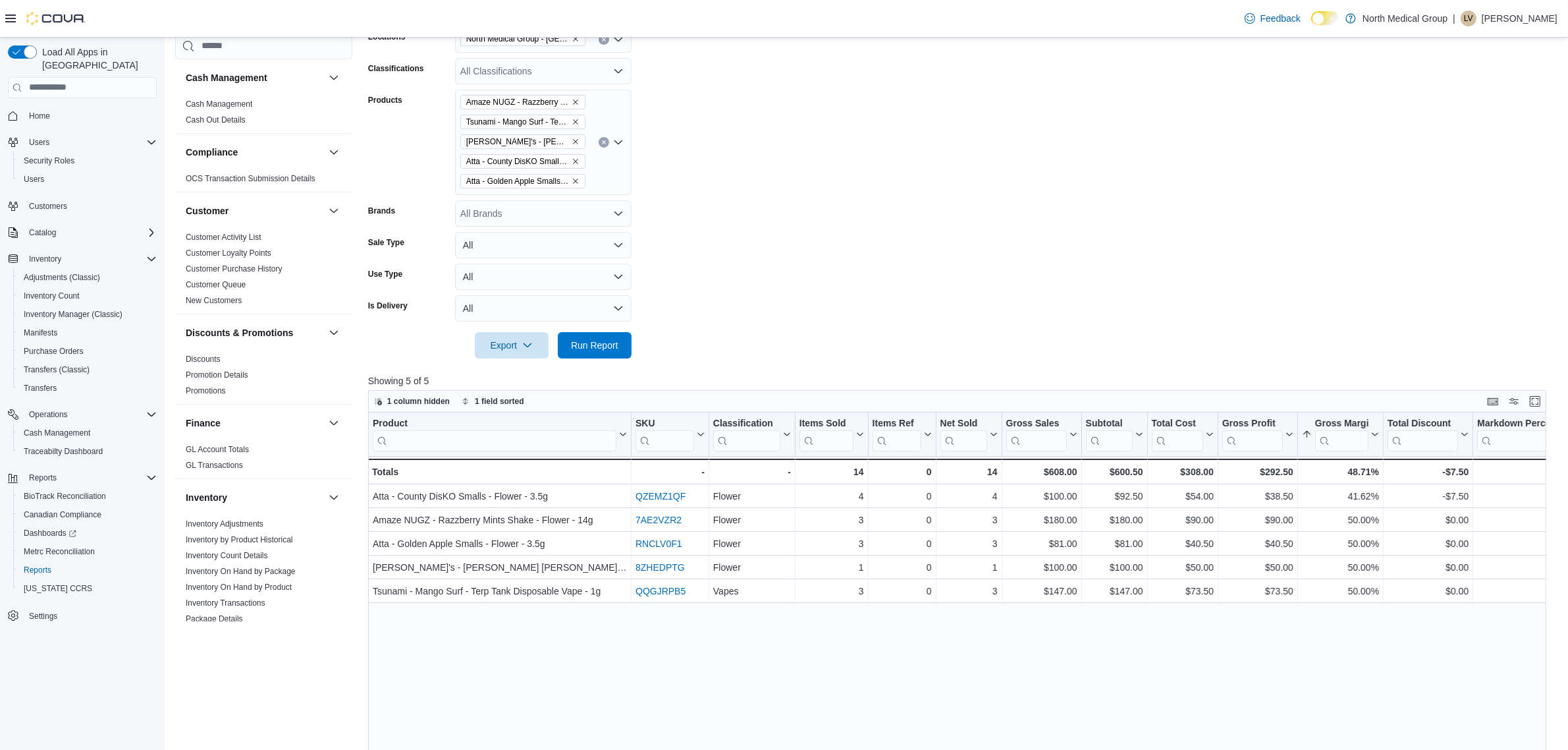
click at [607, 146] on div "Amaze NUGZ - Razzberry Mints Shake - Flower - 14g Tsunami - Mango Surf - Terp T…" at bounding box center [543, 142] width 176 height 106
click at [605, 140] on icon "Clear input" at bounding box center [604, 142] width 5 height 5
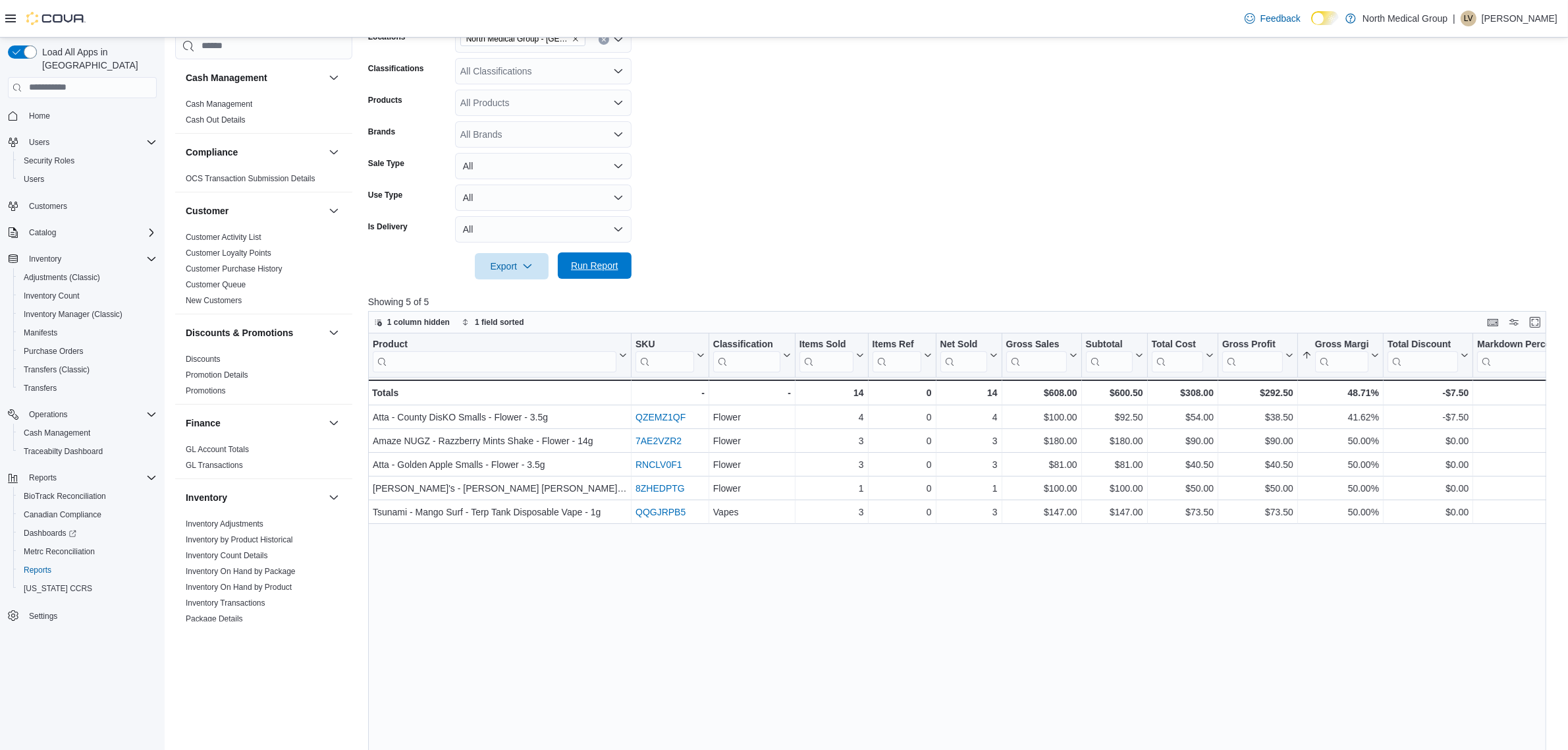
click at [567, 261] on span "Run Report" at bounding box center [595, 265] width 58 height 26
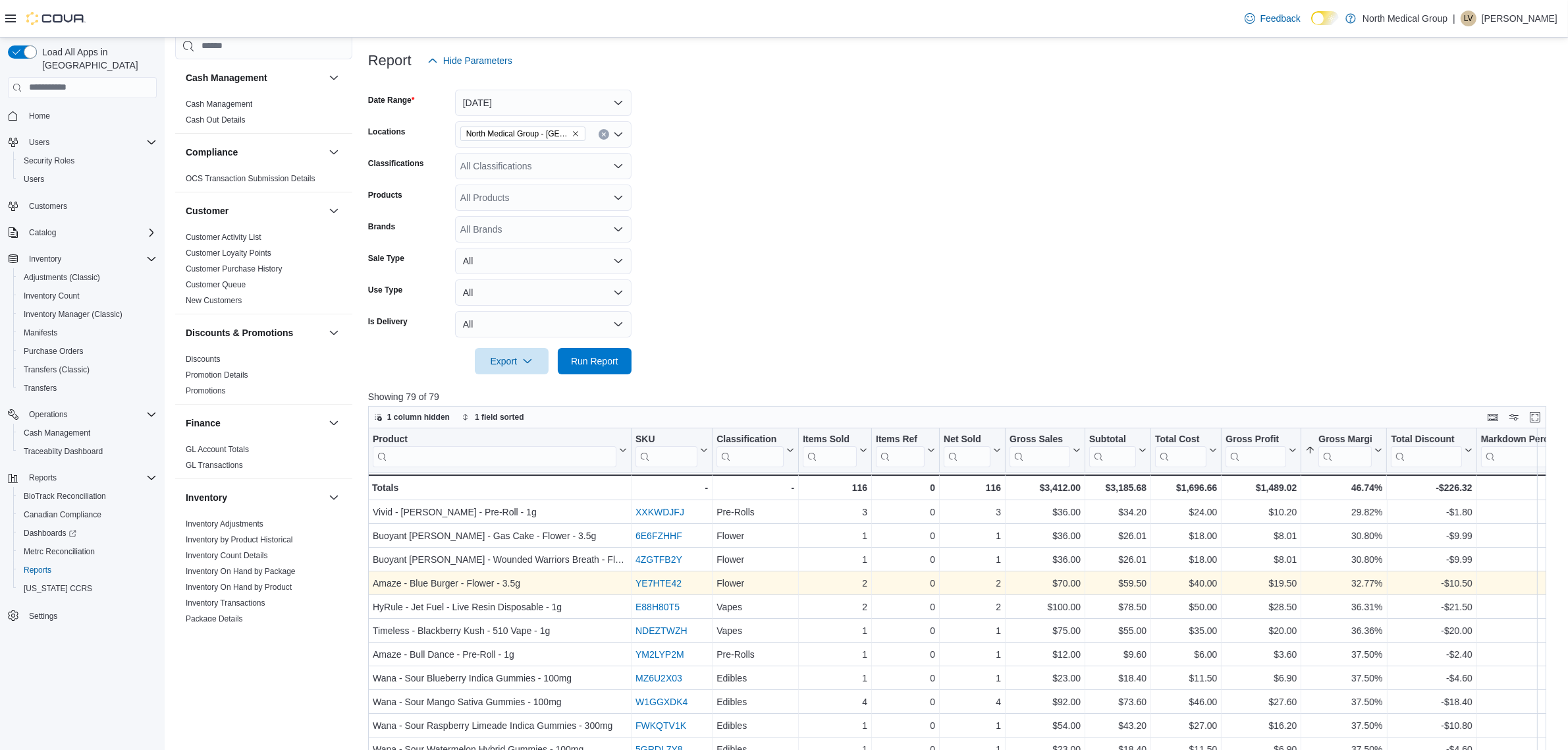
scroll to position [247, 0]
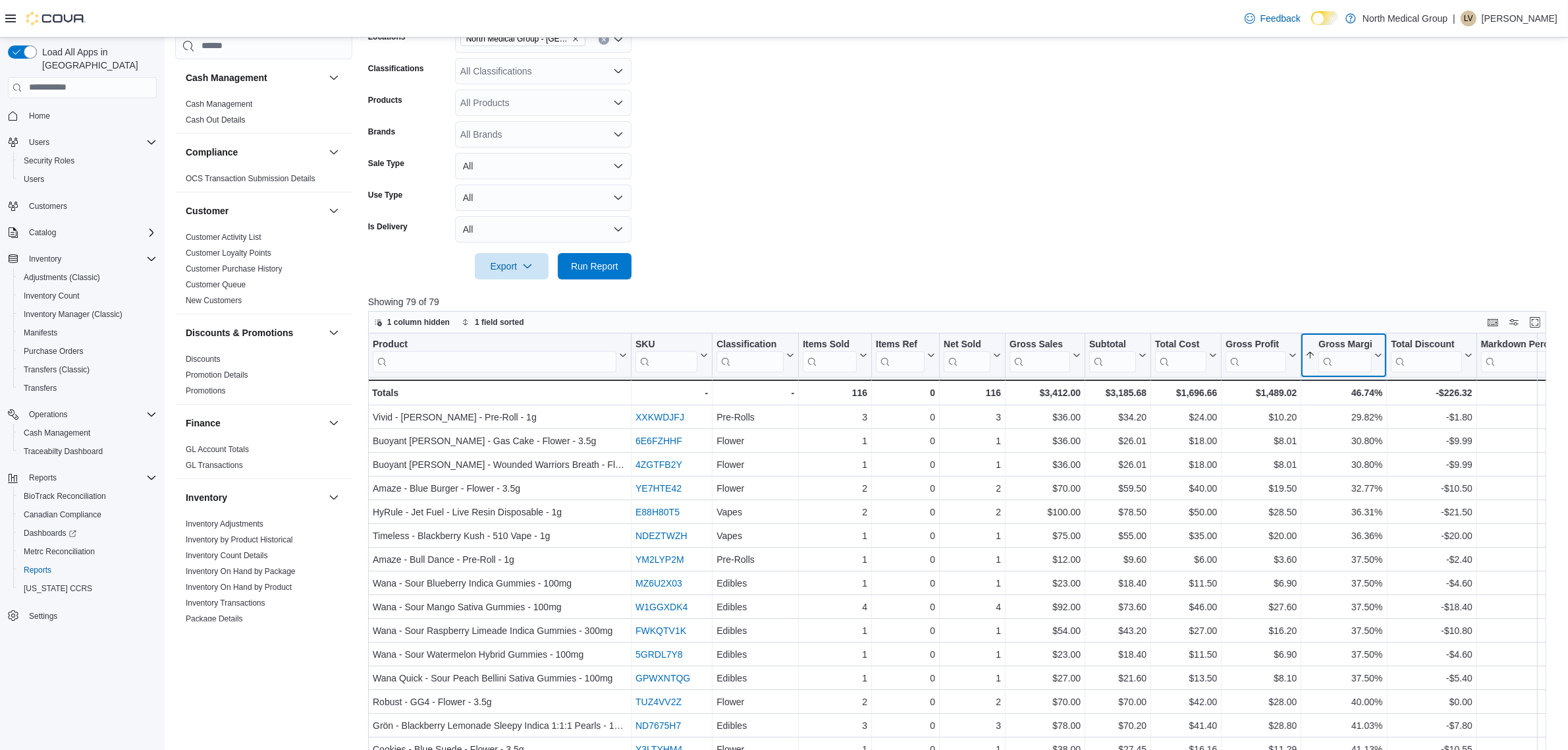
click at [1351, 343] on div "Gross Margin" at bounding box center [1345, 344] width 54 height 13
click at [1375, 400] on span "Sort Low-High" at bounding box center [1353, 405] width 50 height 10
click at [1356, 273] on form "Date Range [DATE] Locations North Medical Group - Pevely Classifications All Cl…" at bounding box center [963, 129] width 1191 height 300
drag, startPoint x: 1432, startPoint y: 419, endPoint x: 1551, endPoint y: 426, distance: 119.2
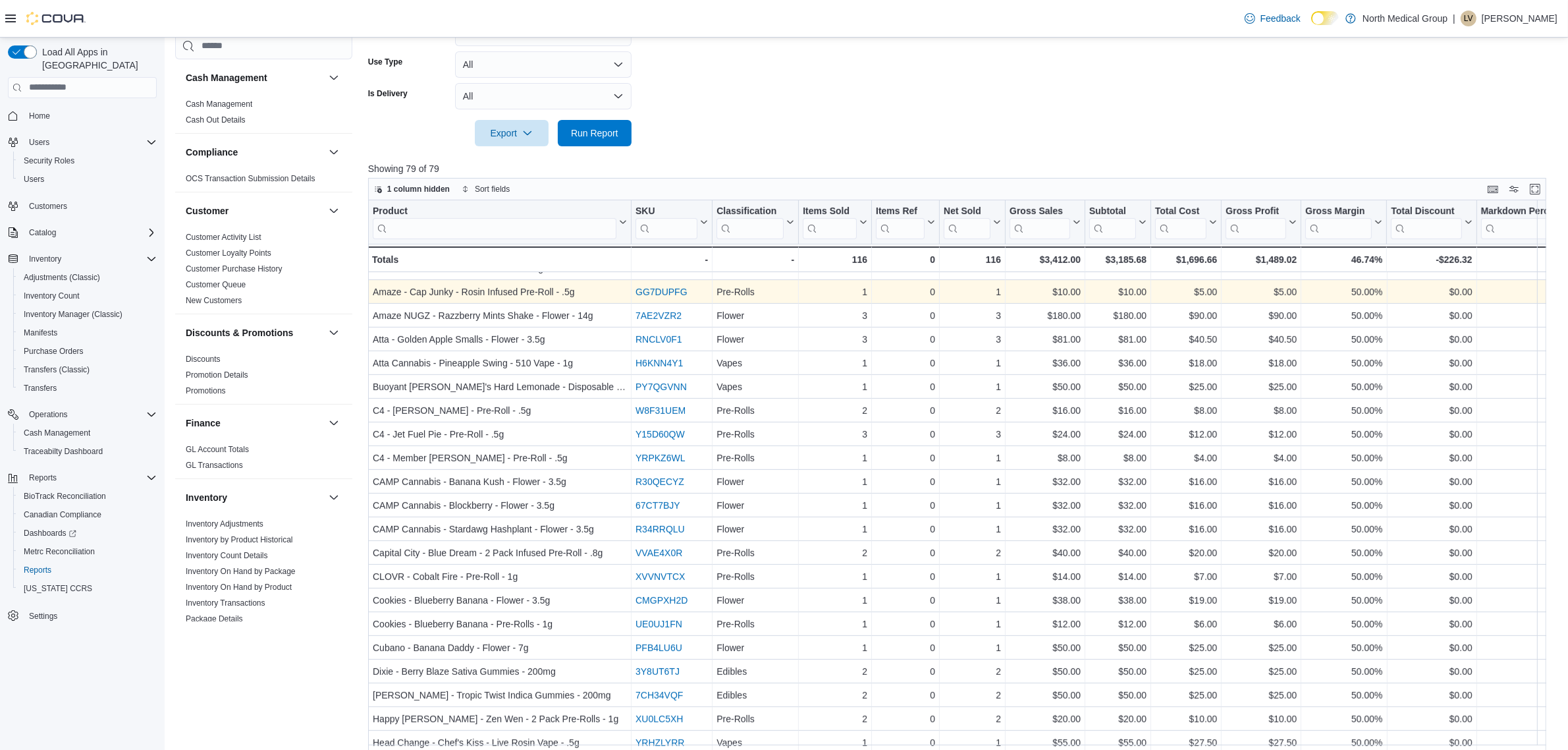
scroll to position [412, 0]
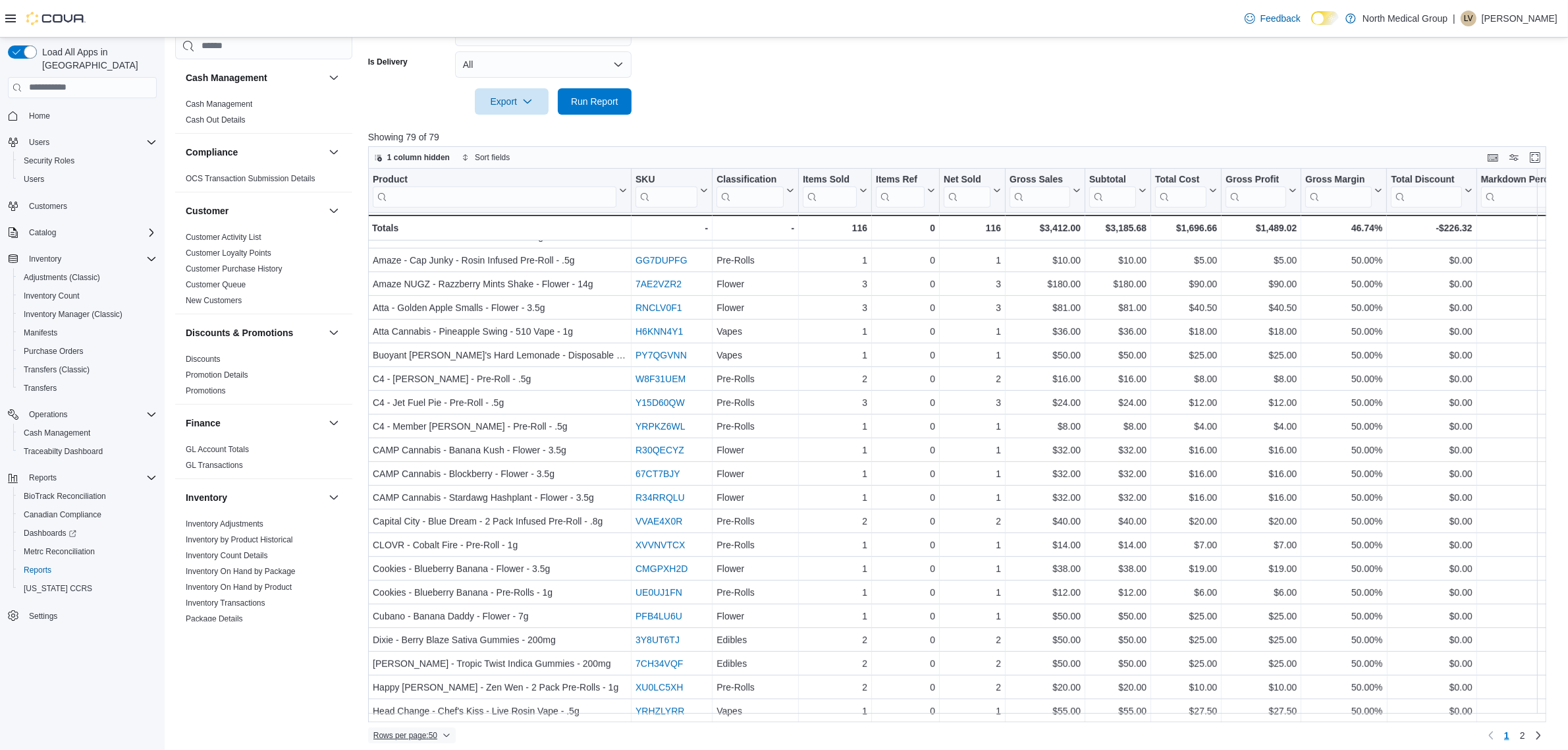
click at [437, 731] on span "Rows per page : 50" at bounding box center [406, 735] width 64 height 10
click at [425, 712] on span "100 rows" at bounding box center [429, 709] width 42 height 10
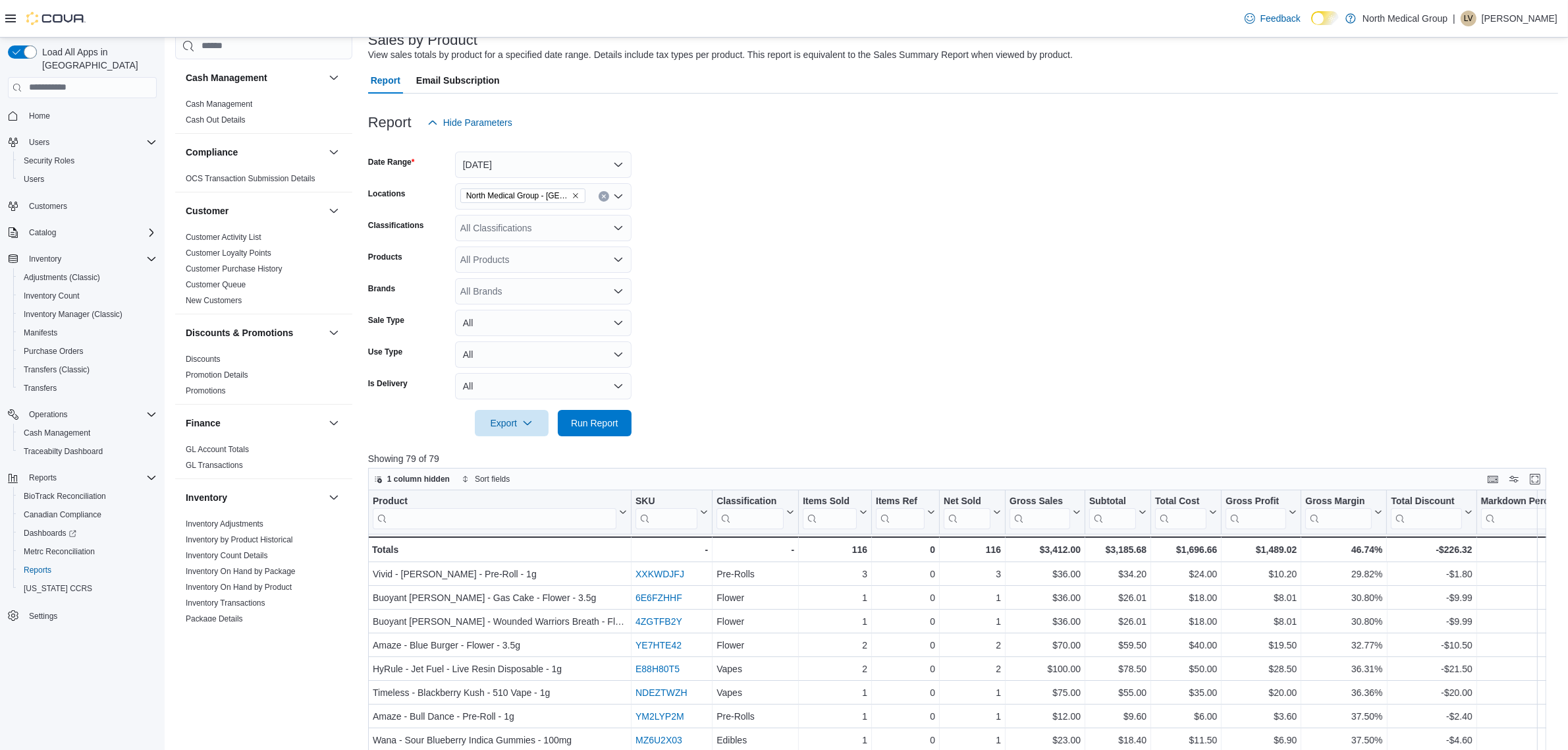
scroll to position [83, 0]
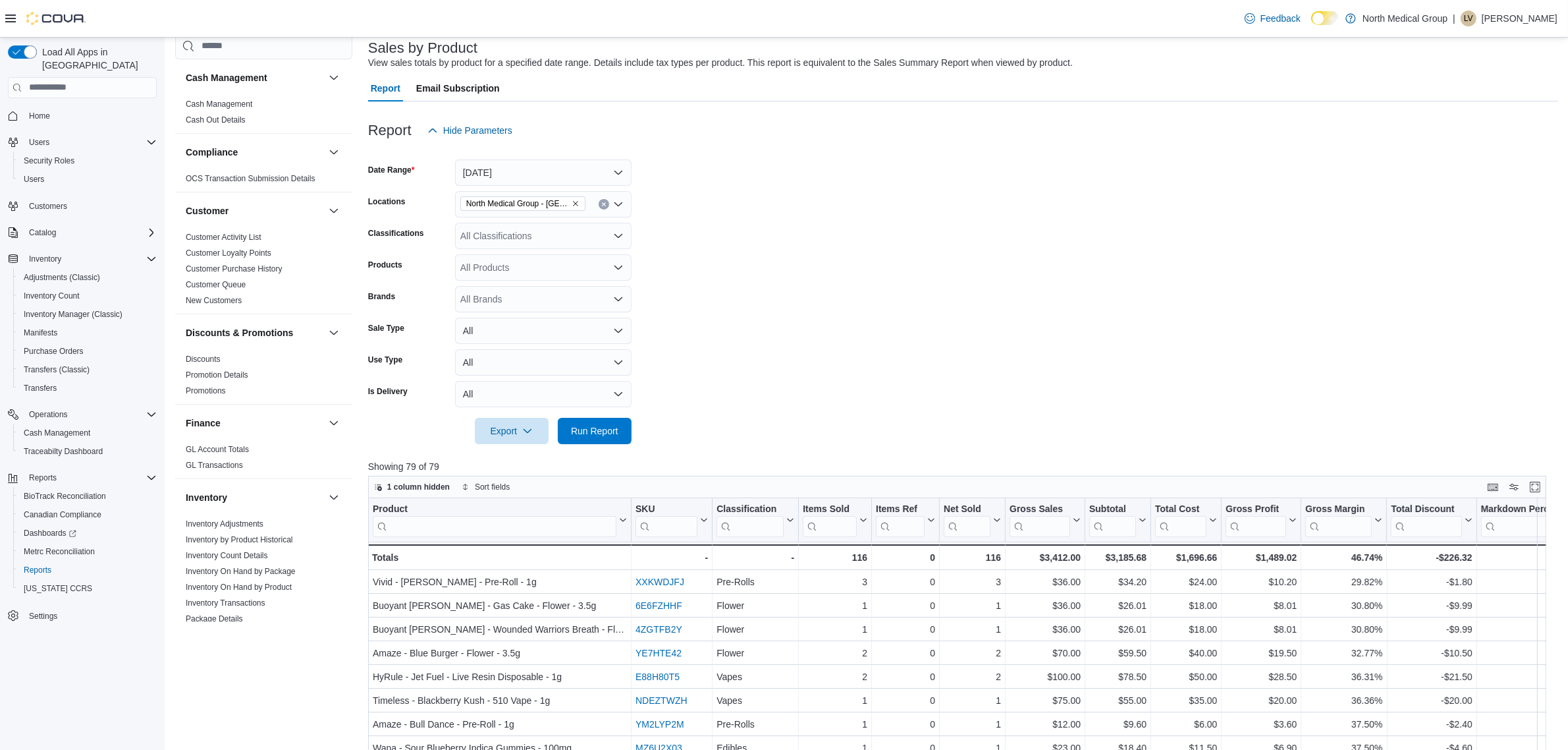
click at [1285, 226] on form "Date Range [DATE] Locations North Medical Group - Pevely Classifications All Cl…" at bounding box center [963, 293] width 1191 height 300
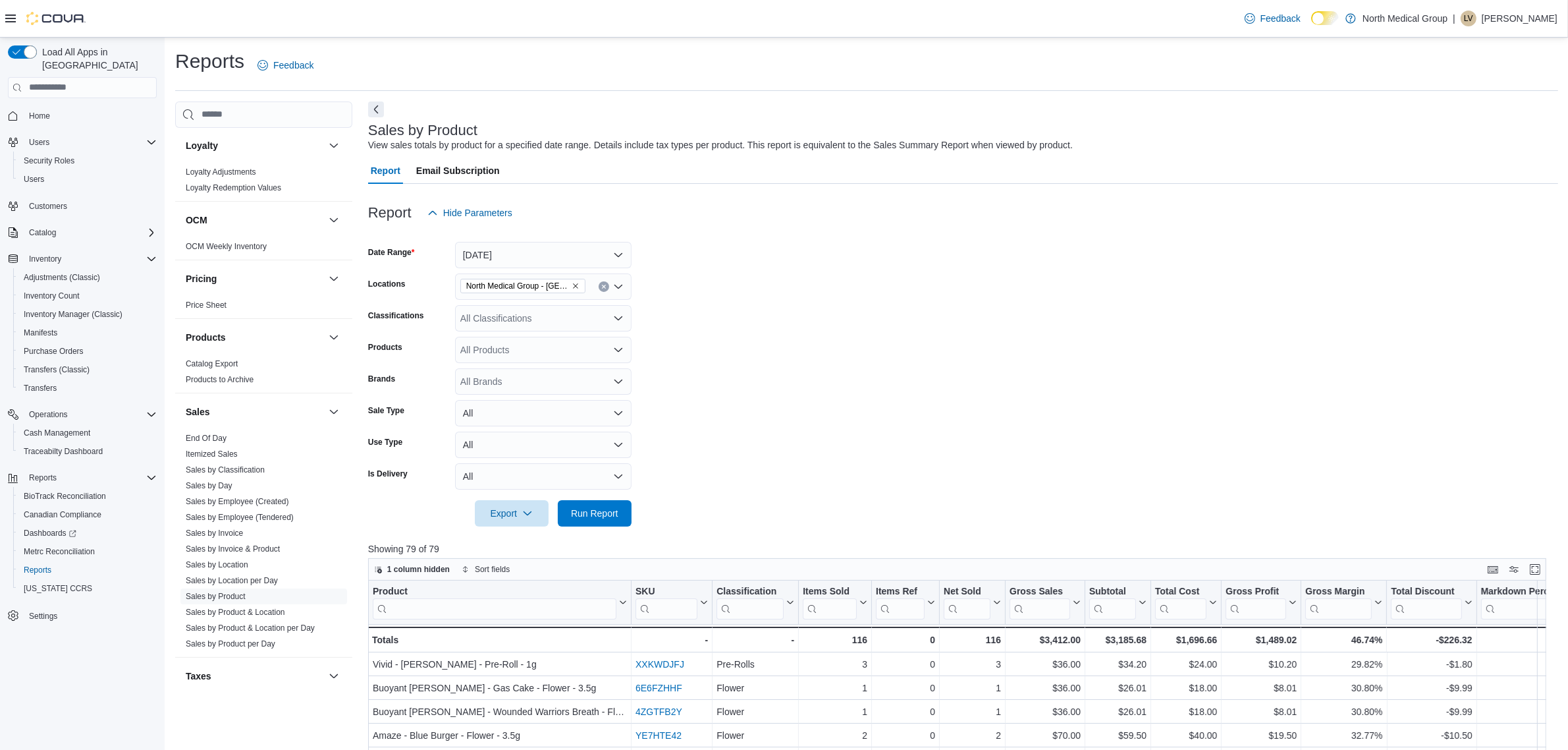
scroll to position [659, 0]
click at [275, 539] on link "Sales by Invoice & Product" at bounding box center [232, 543] width 95 height 9
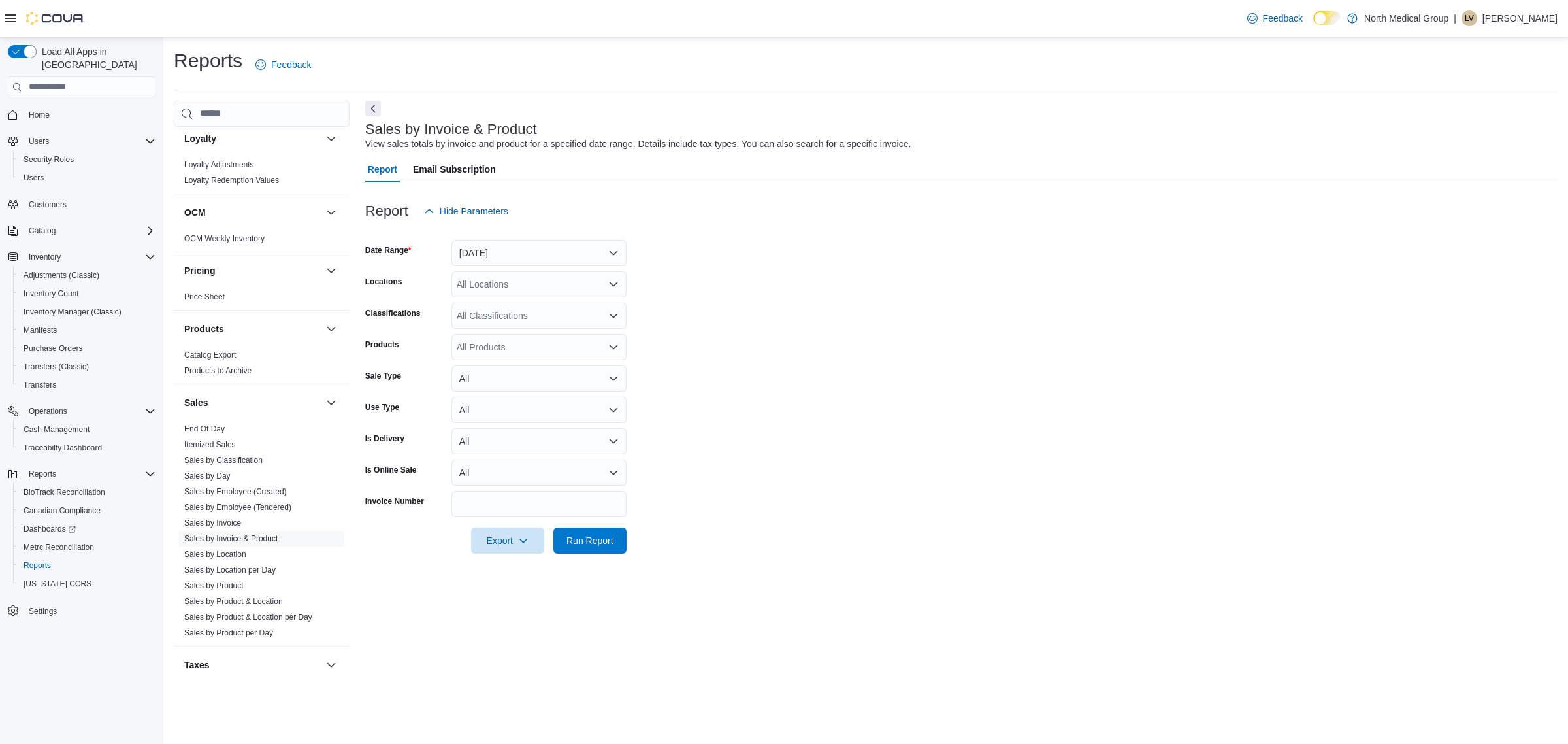
click at [595, 207] on div "Report Hide Parameters" at bounding box center [962, 211] width 1193 height 26
click at [583, 246] on button "[DATE]" at bounding box center [538, 253] width 175 height 26
click at [543, 302] on span "[DATE]" at bounding box center [547, 305] width 149 height 16
click at [600, 275] on div "All Locations" at bounding box center [538, 284] width 175 height 26
click at [612, 349] on div "North Medical Group - [GEOGRAPHIC_DATA]" at bounding box center [539, 344] width 160 height 13
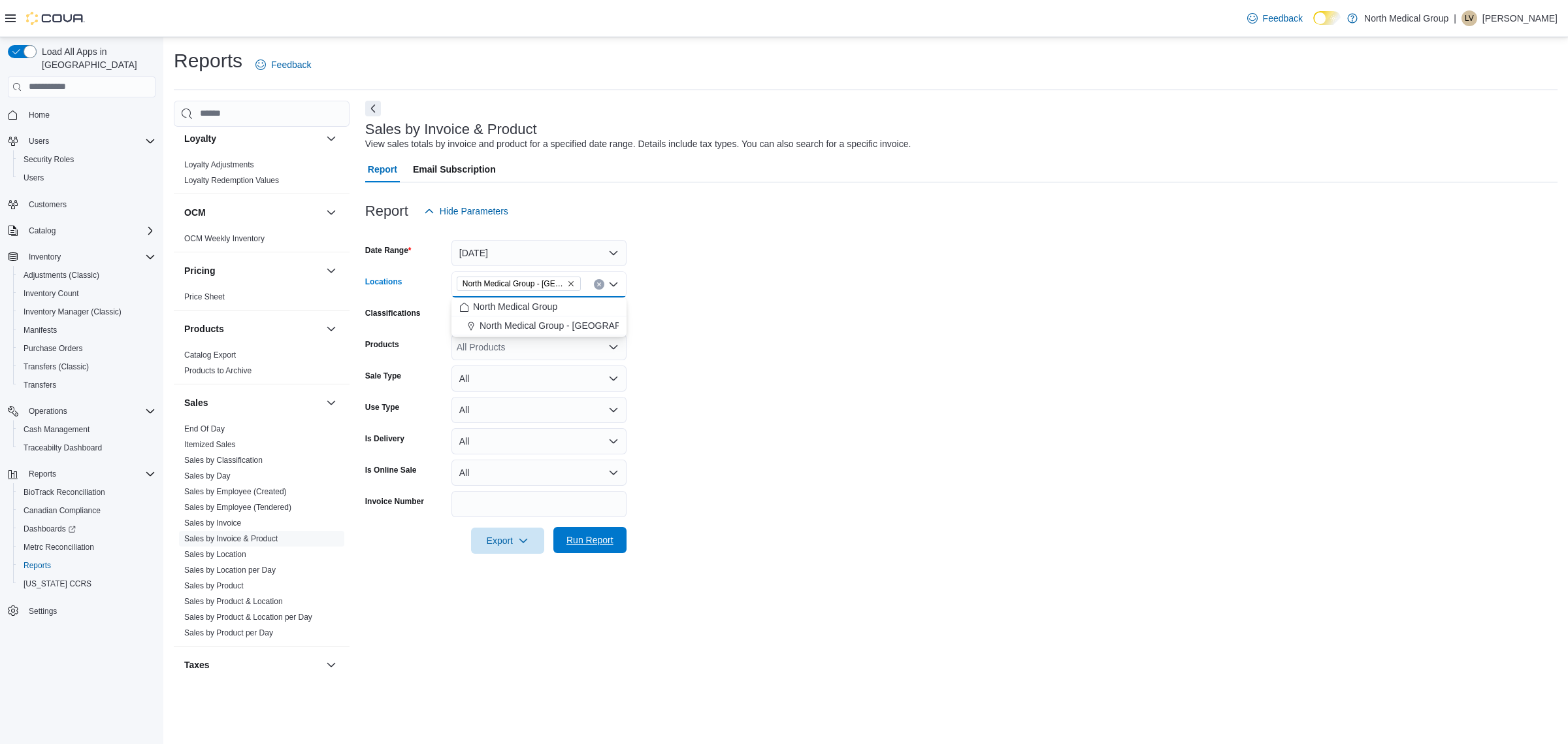
click at [618, 545] on span "Run Report" at bounding box center [590, 539] width 58 height 26
click at [1178, 533] on form "Date Range [DATE] Locations North Medical Group - Pevely Classifications All Cl…" at bounding box center [956, 389] width 1180 height 330
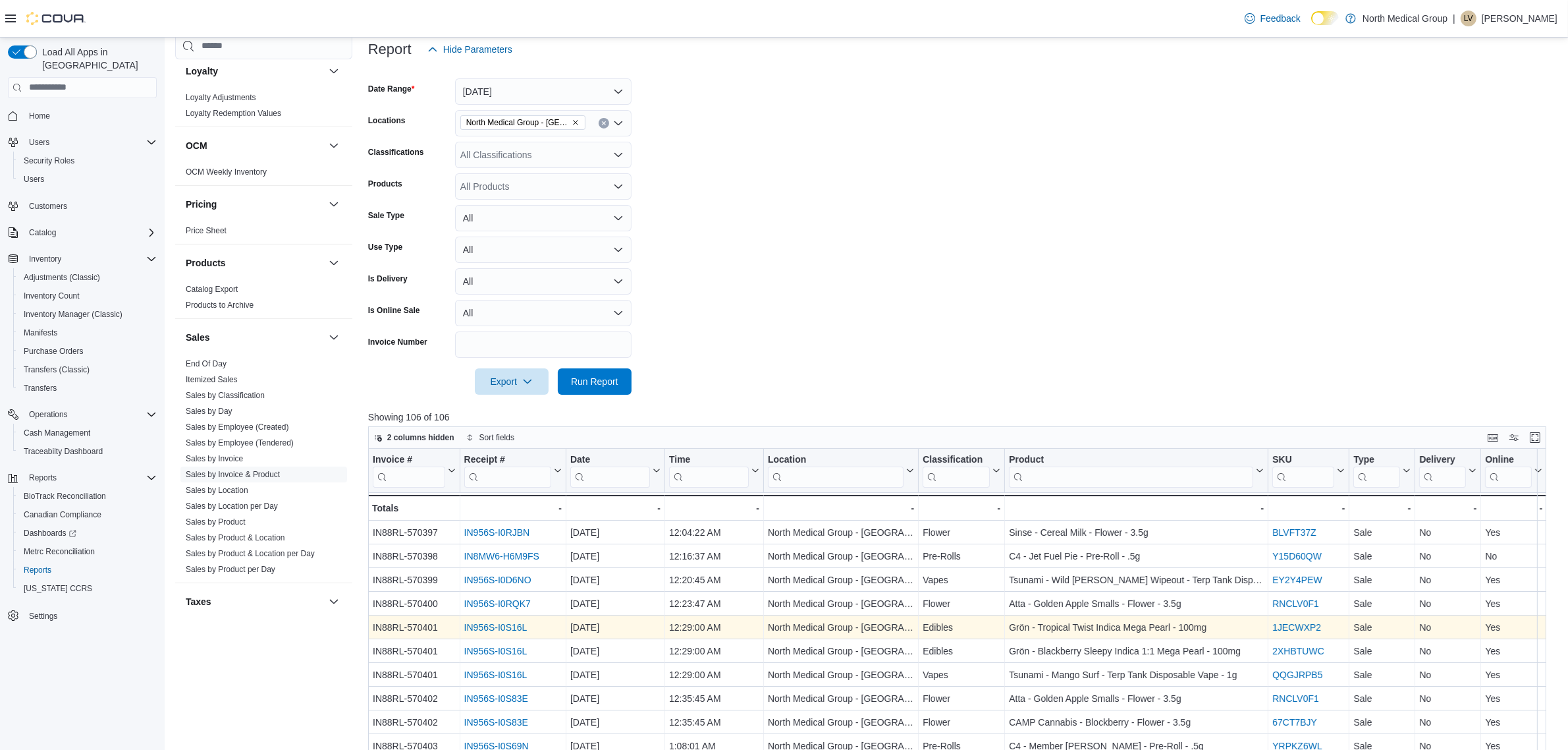
scroll to position [165, 0]
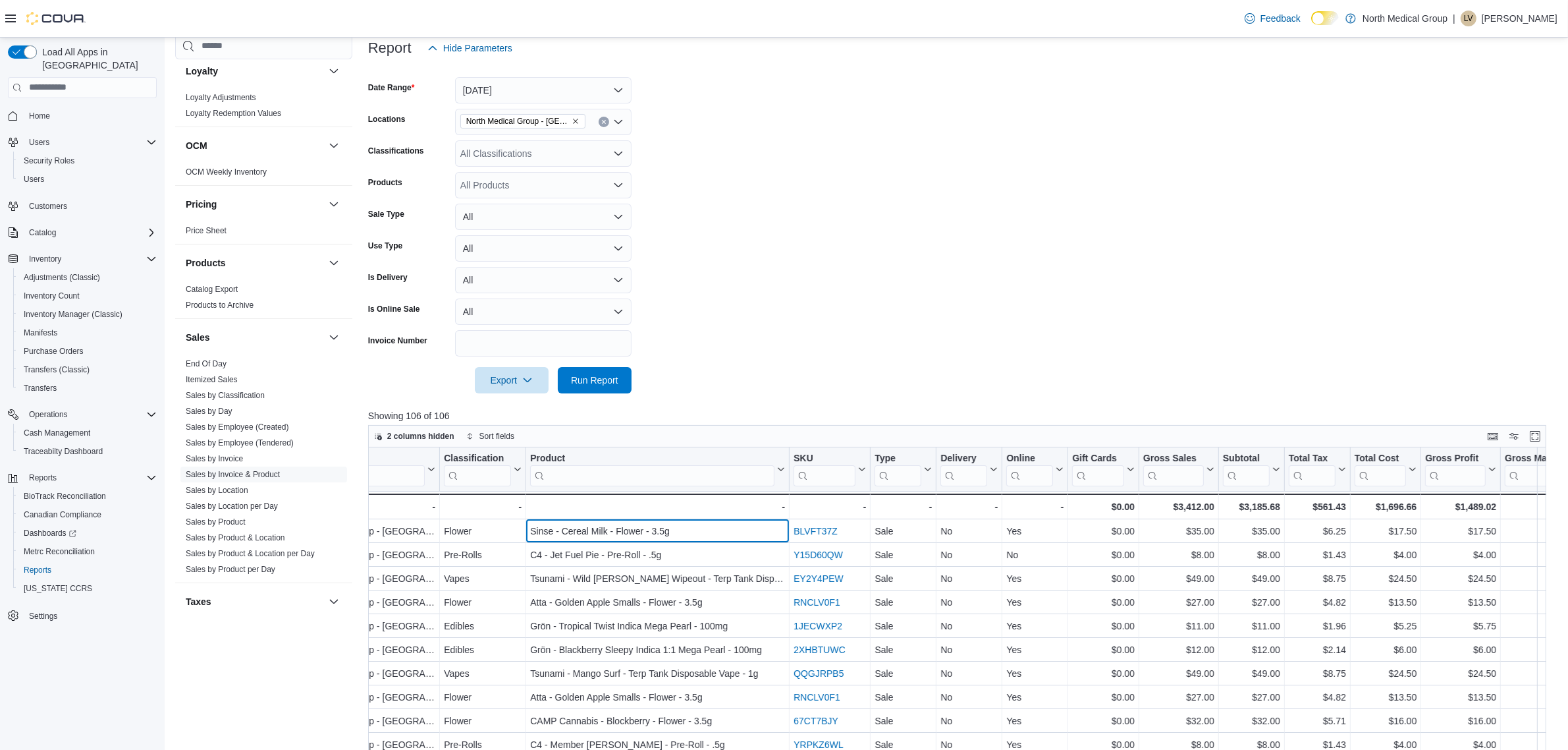
drag, startPoint x: 1167, startPoint y: 521, endPoint x: 1214, endPoint y: 519, distance: 47.0
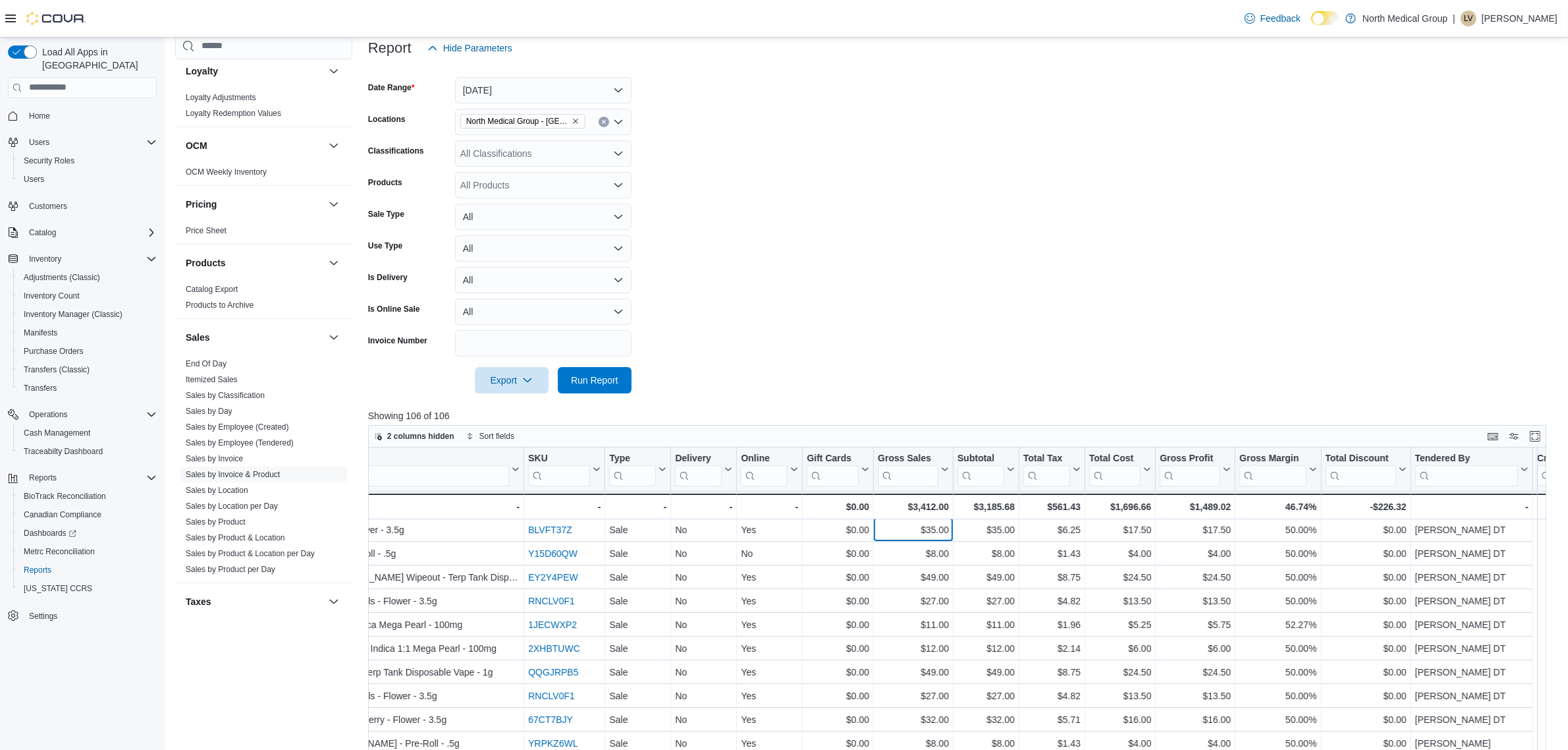
drag, startPoint x: 1170, startPoint y: 532, endPoint x: 1298, endPoint y: 545, distance: 128.7
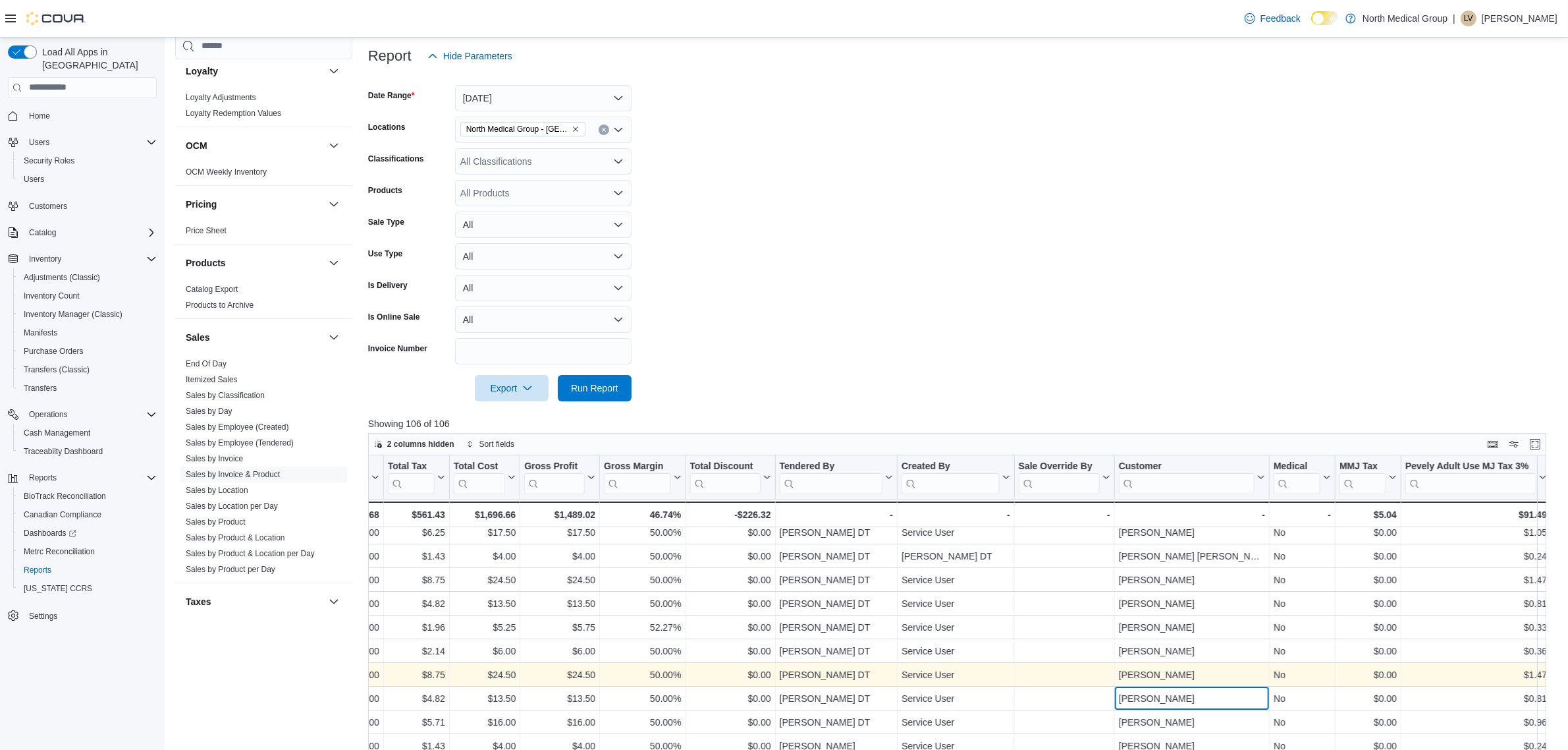
scroll to position [155, 0]
drag, startPoint x: 1180, startPoint y: 687, endPoint x: 1273, endPoint y: 676, distance: 93.6
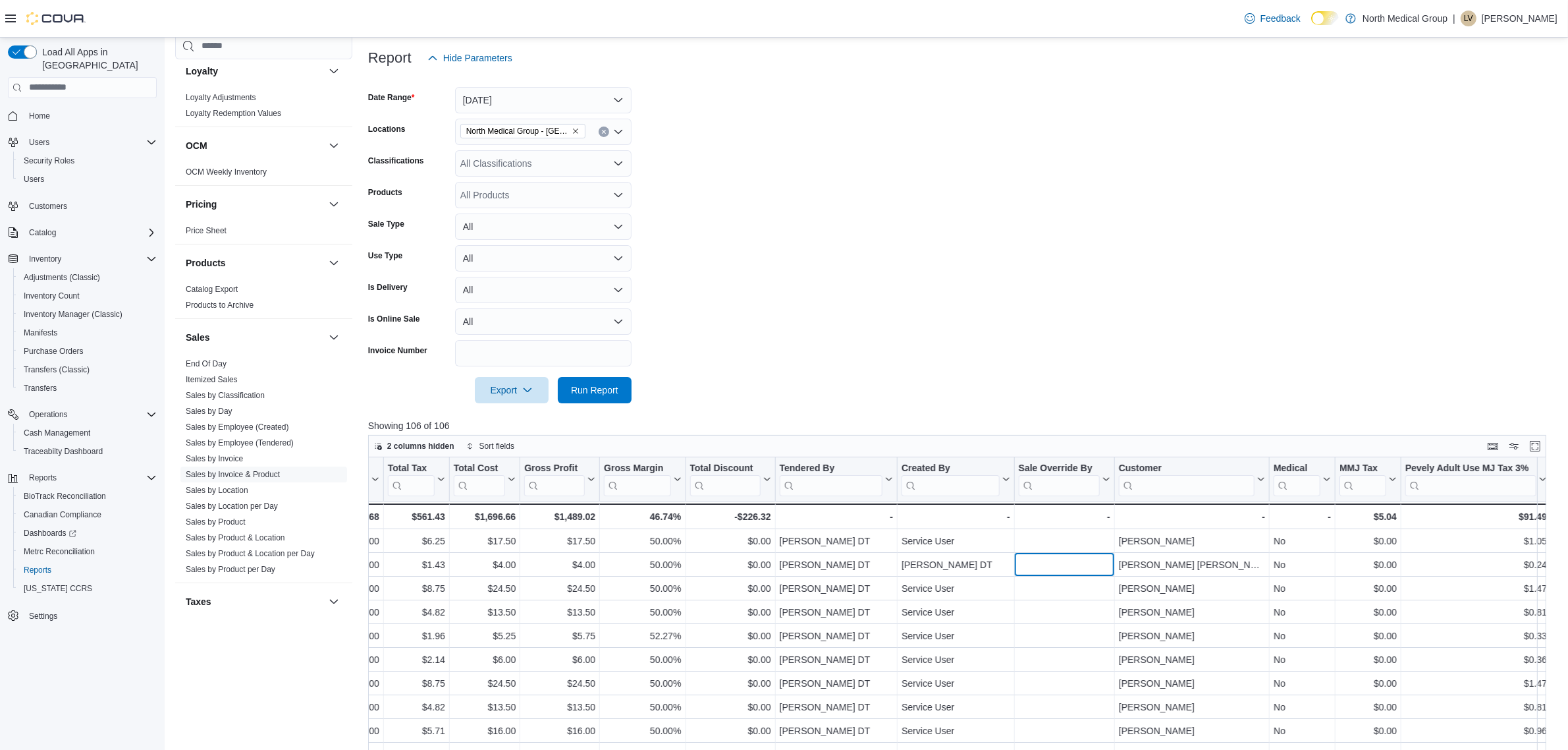
scroll to position [0, 1665]
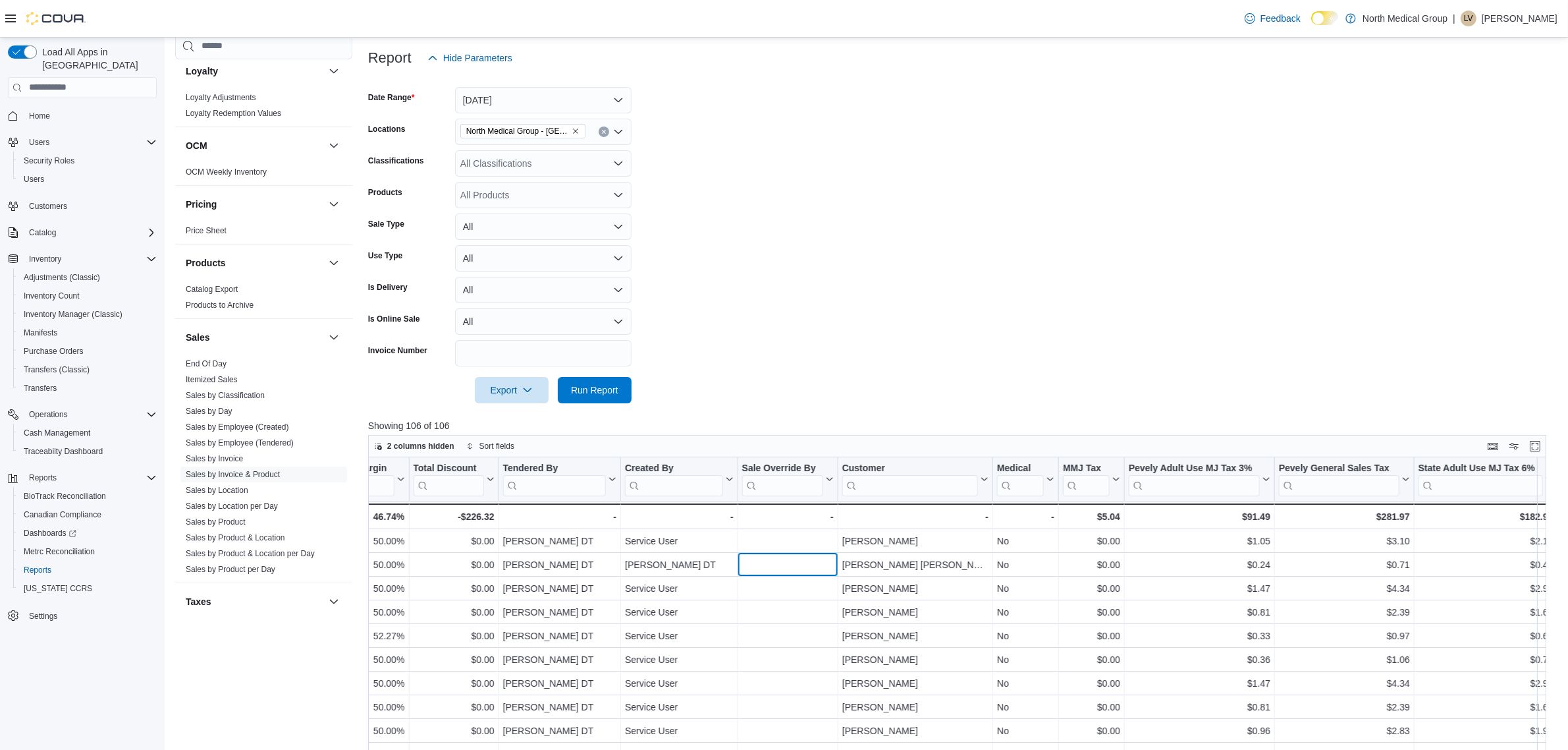
drag, startPoint x: 1109, startPoint y: 568, endPoint x: 1246, endPoint y: 571, distance: 137.0
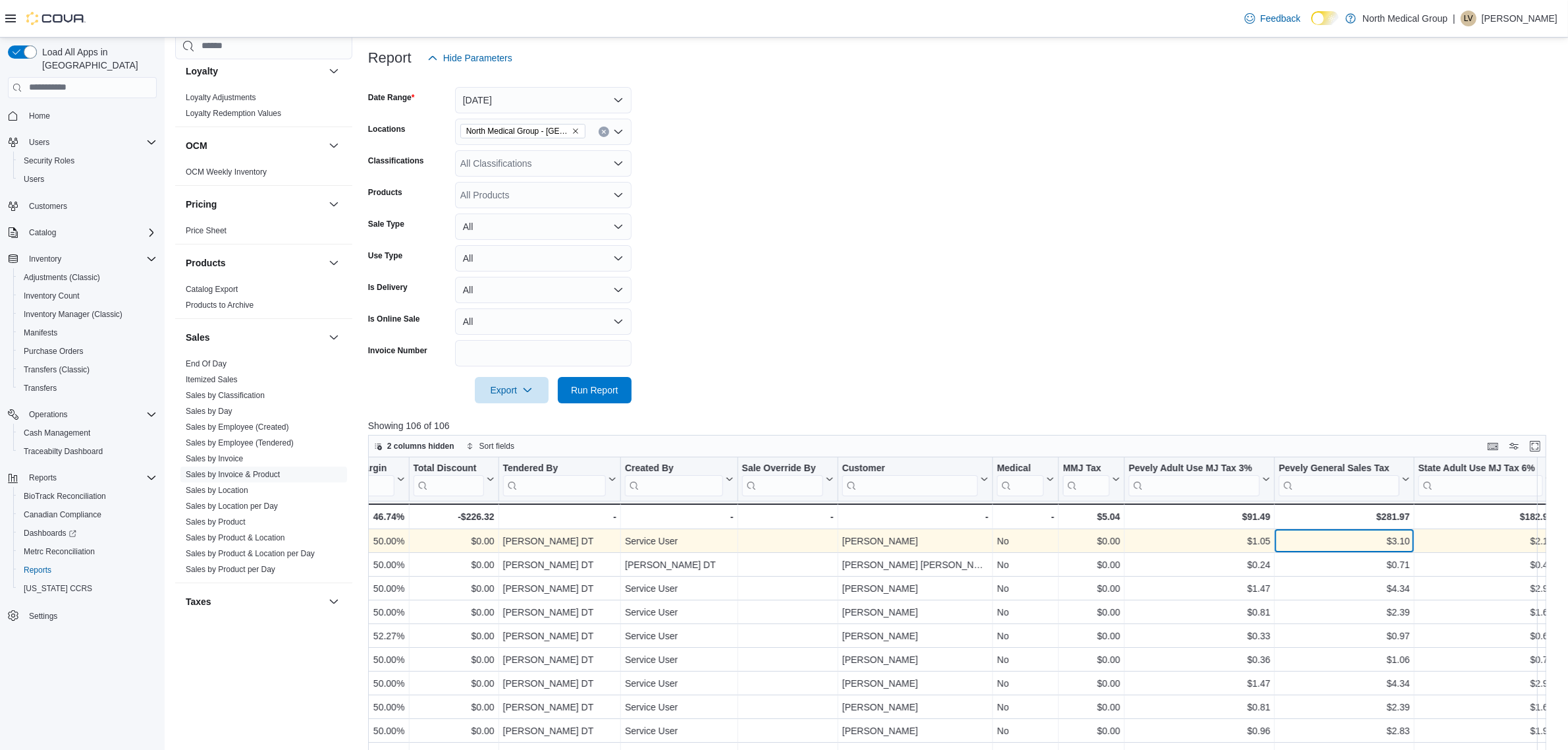
drag, startPoint x: 1305, startPoint y: 546, endPoint x: 1004, endPoint y: 551, distance: 301.0
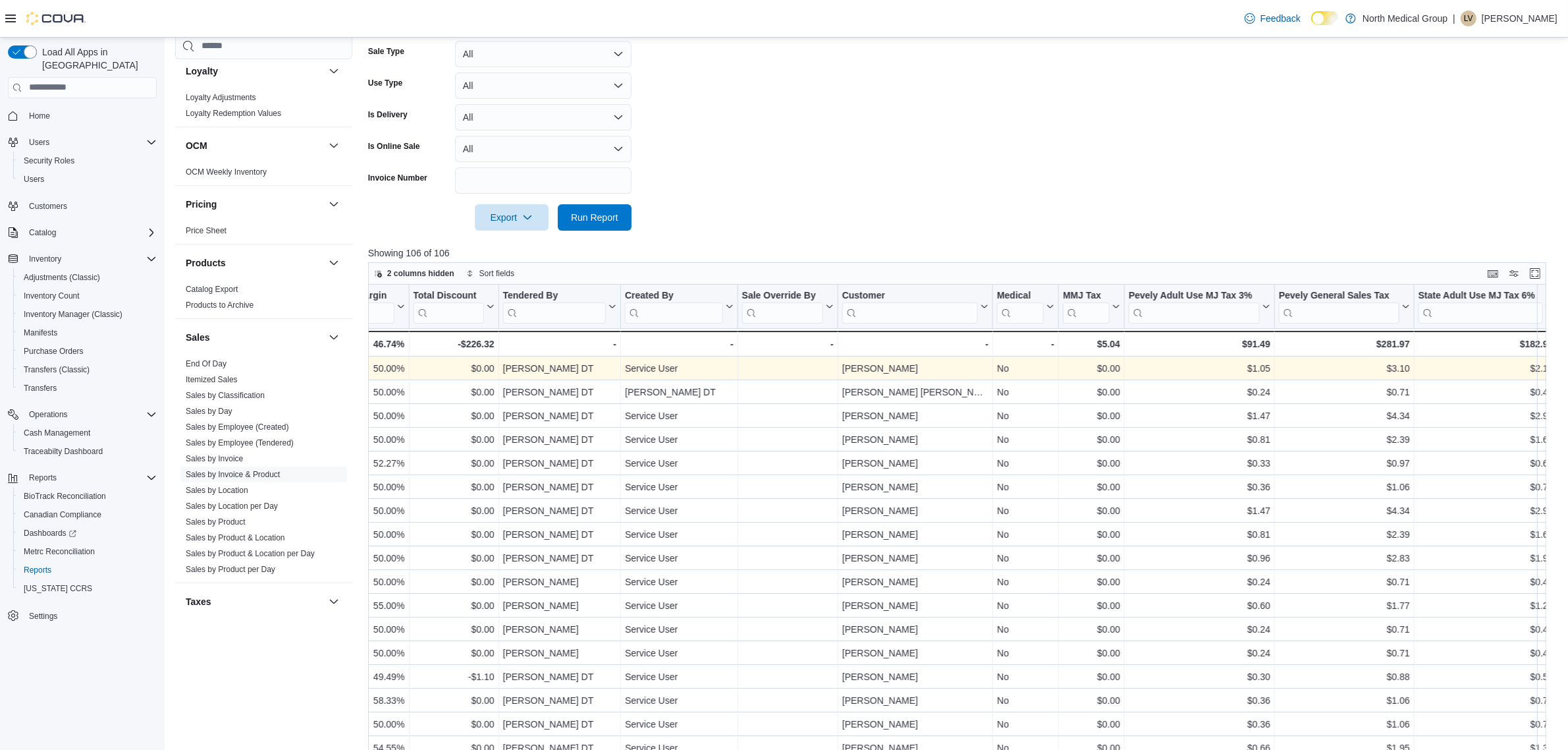
scroll to position [449, 0]
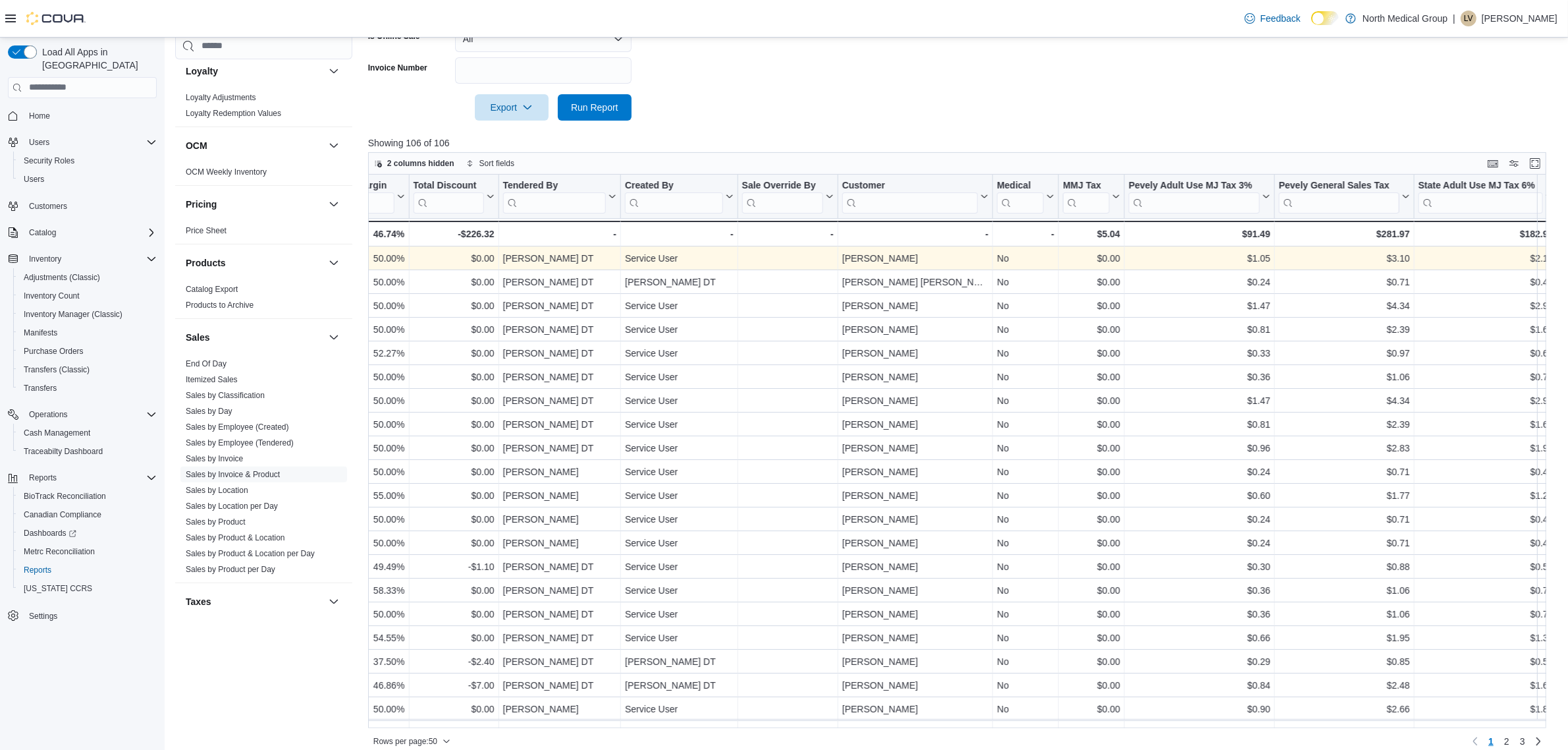
drag, startPoint x: 783, startPoint y: 159, endPoint x: 442, endPoint y: 242, distance: 351.0
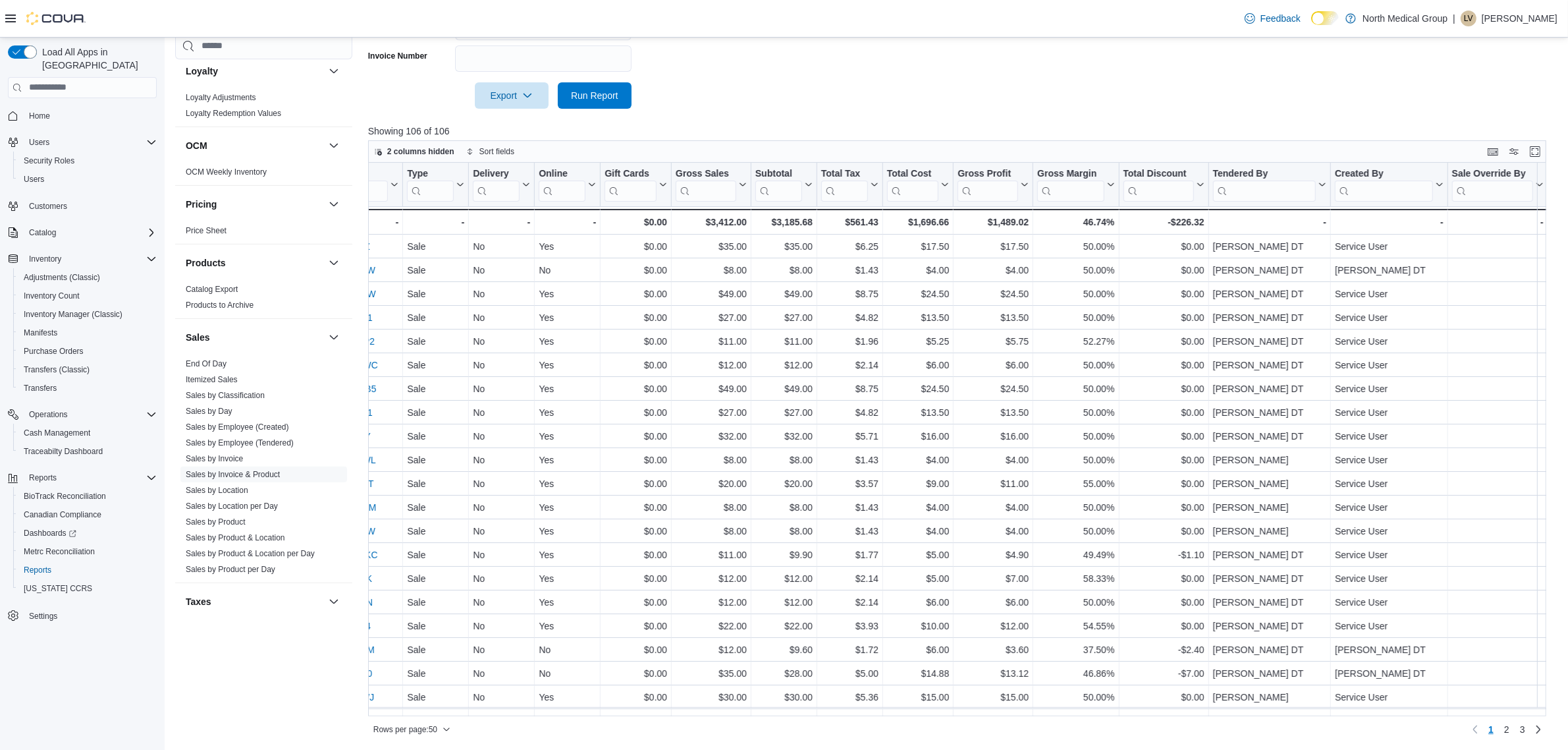
scroll to position [0, 947]
click at [805, 189] on button "Subtotal" at bounding box center [783, 184] width 57 height 34
click at [812, 248] on span "Sort High-Low" at bounding box center [791, 250] width 50 height 10
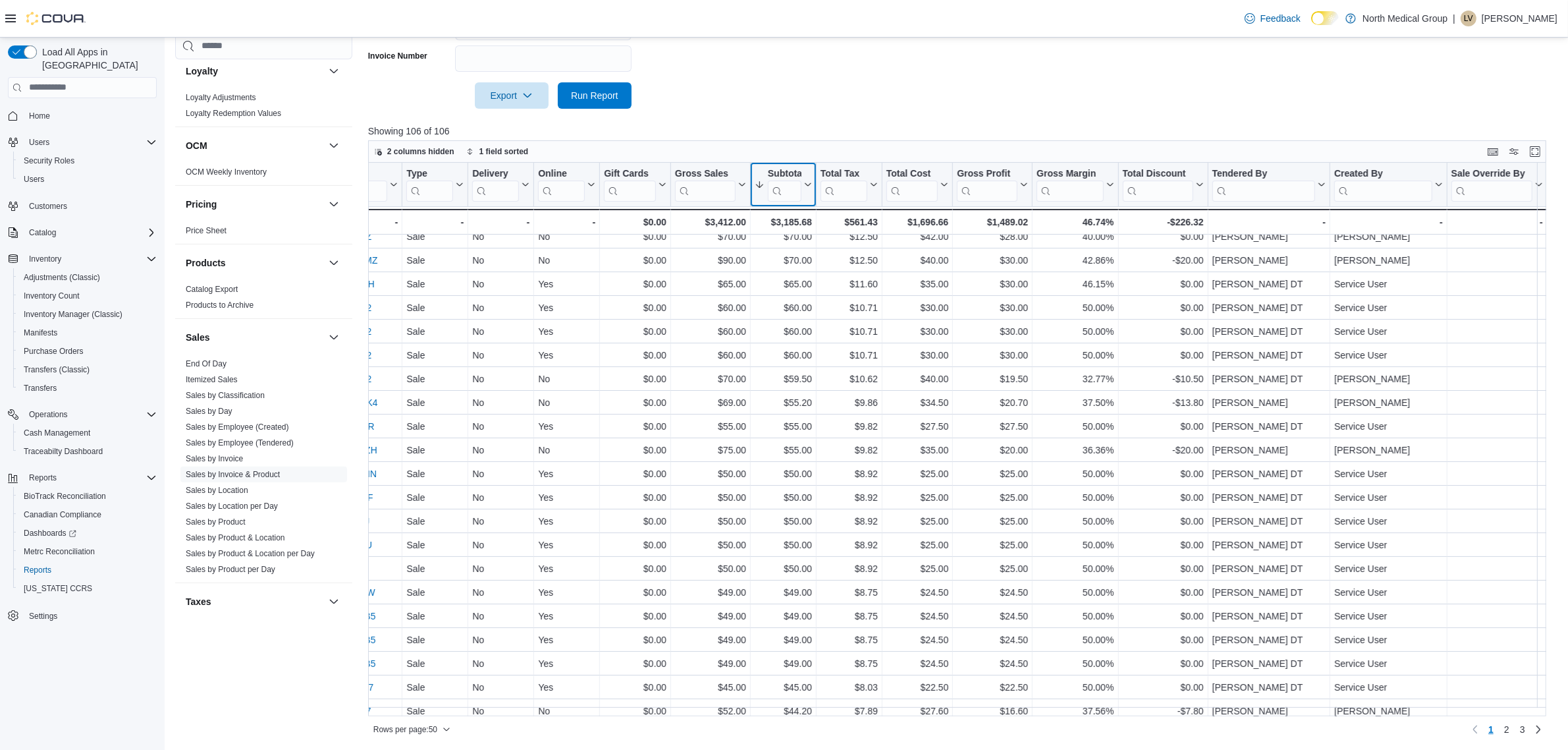
scroll to position [83, 947]
click at [424, 728] on span "Rows per page : 50" at bounding box center [406, 729] width 64 height 10
click at [439, 706] on span "100 rows" at bounding box center [429, 704] width 42 height 10
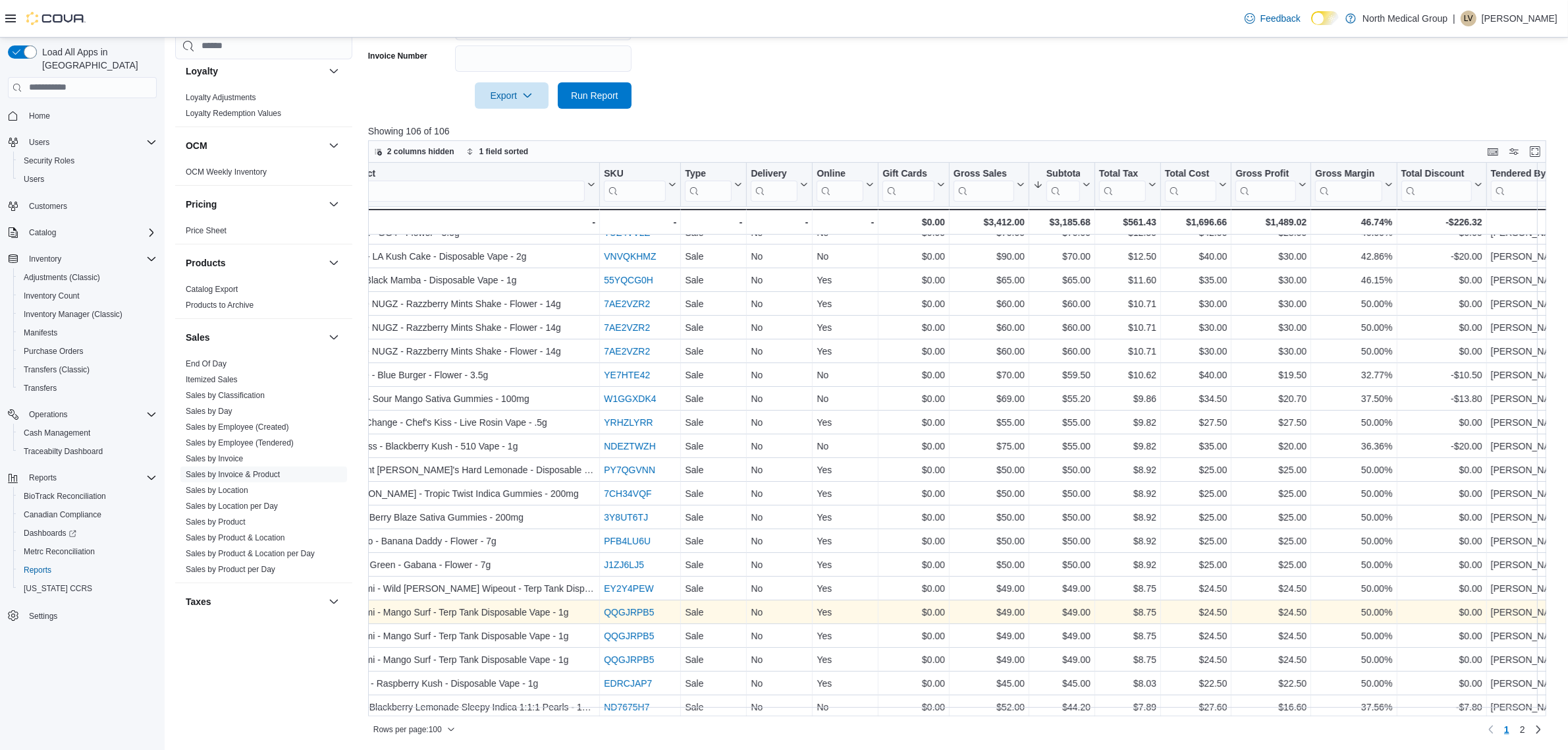
scroll to position [0, 669]
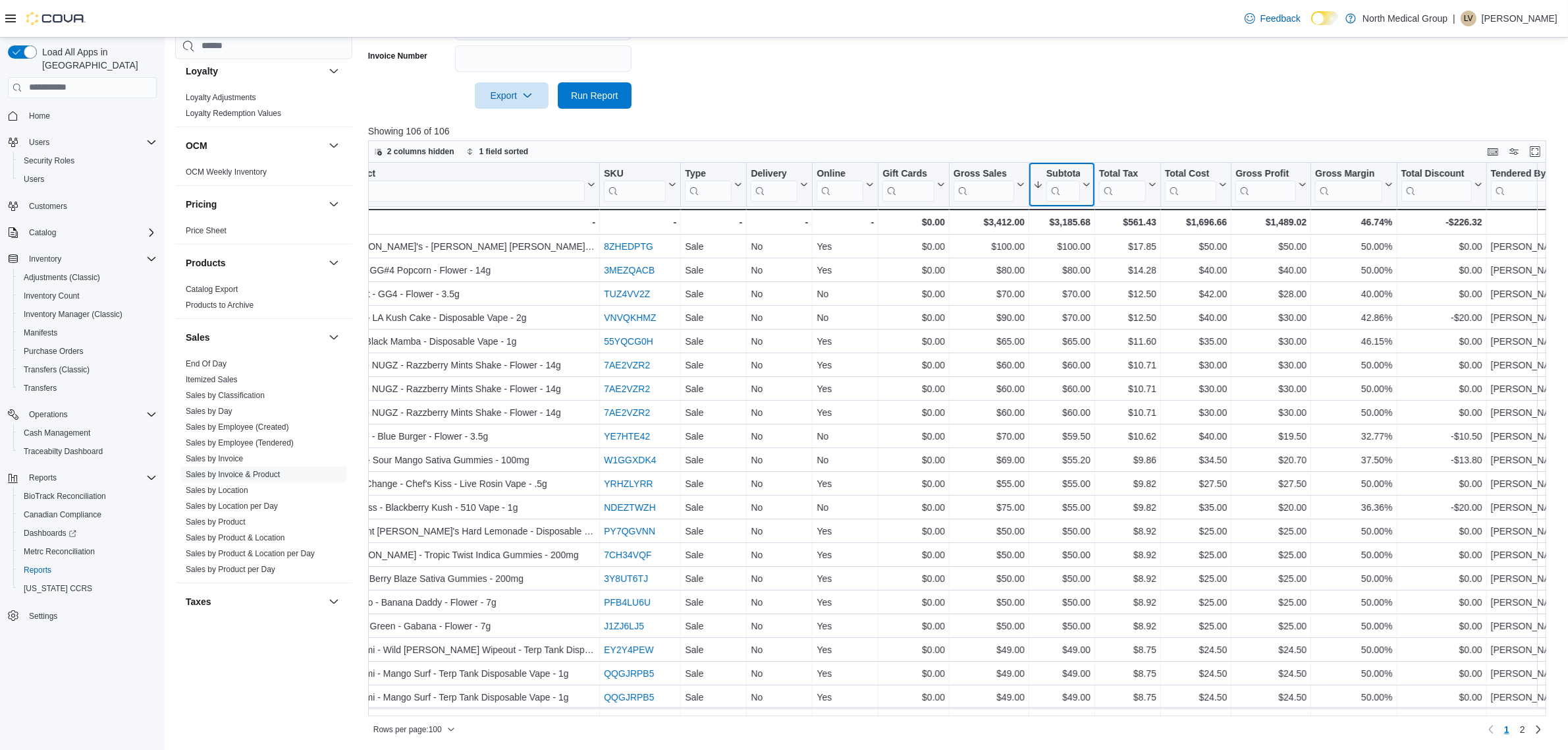
click at [1039, 188] on icon at bounding box center [1039, 185] width 10 height 10
click at [1091, 227] on button "Sort Low-High" at bounding box center [1062, 234] width 79 height 16
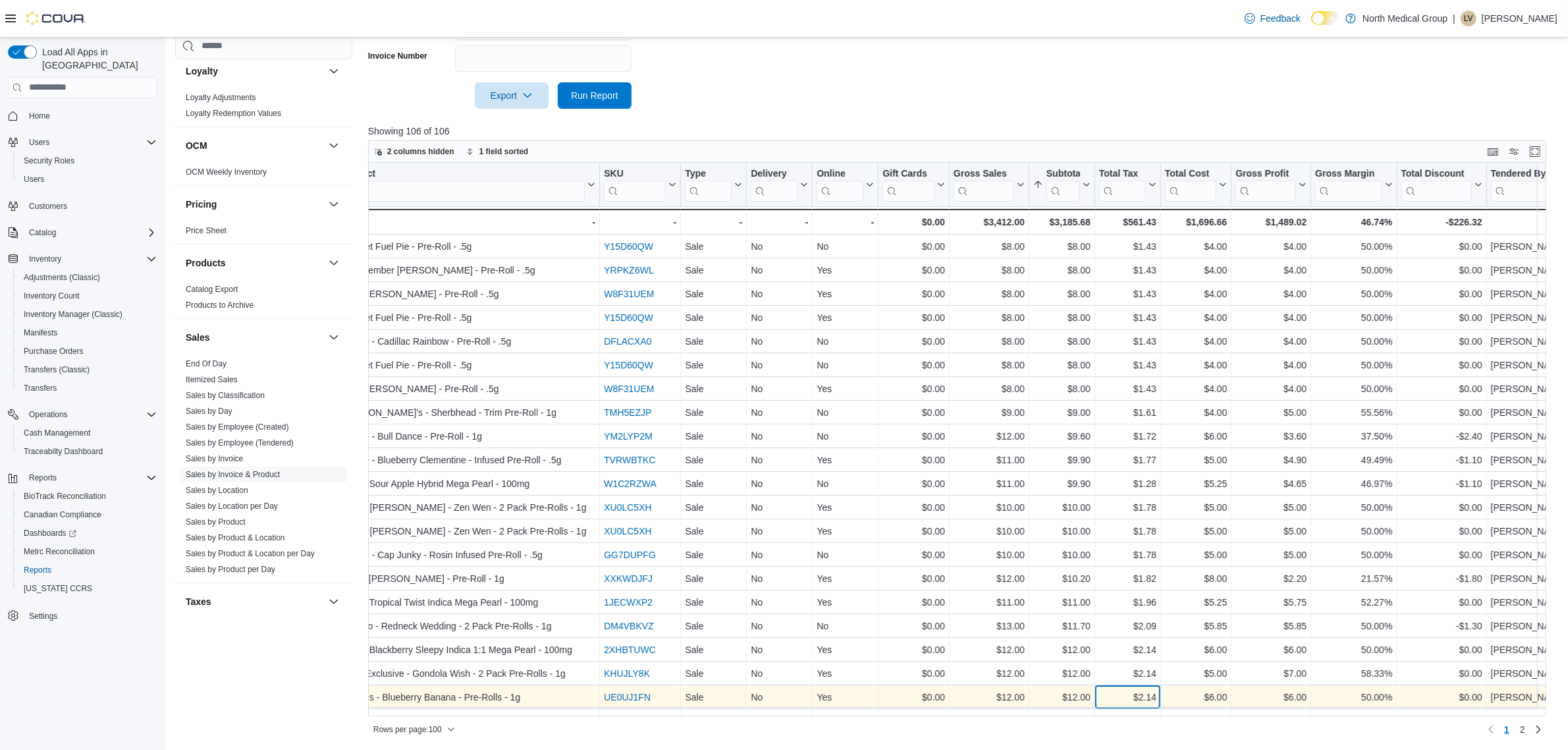
scroll to position [26, 669]
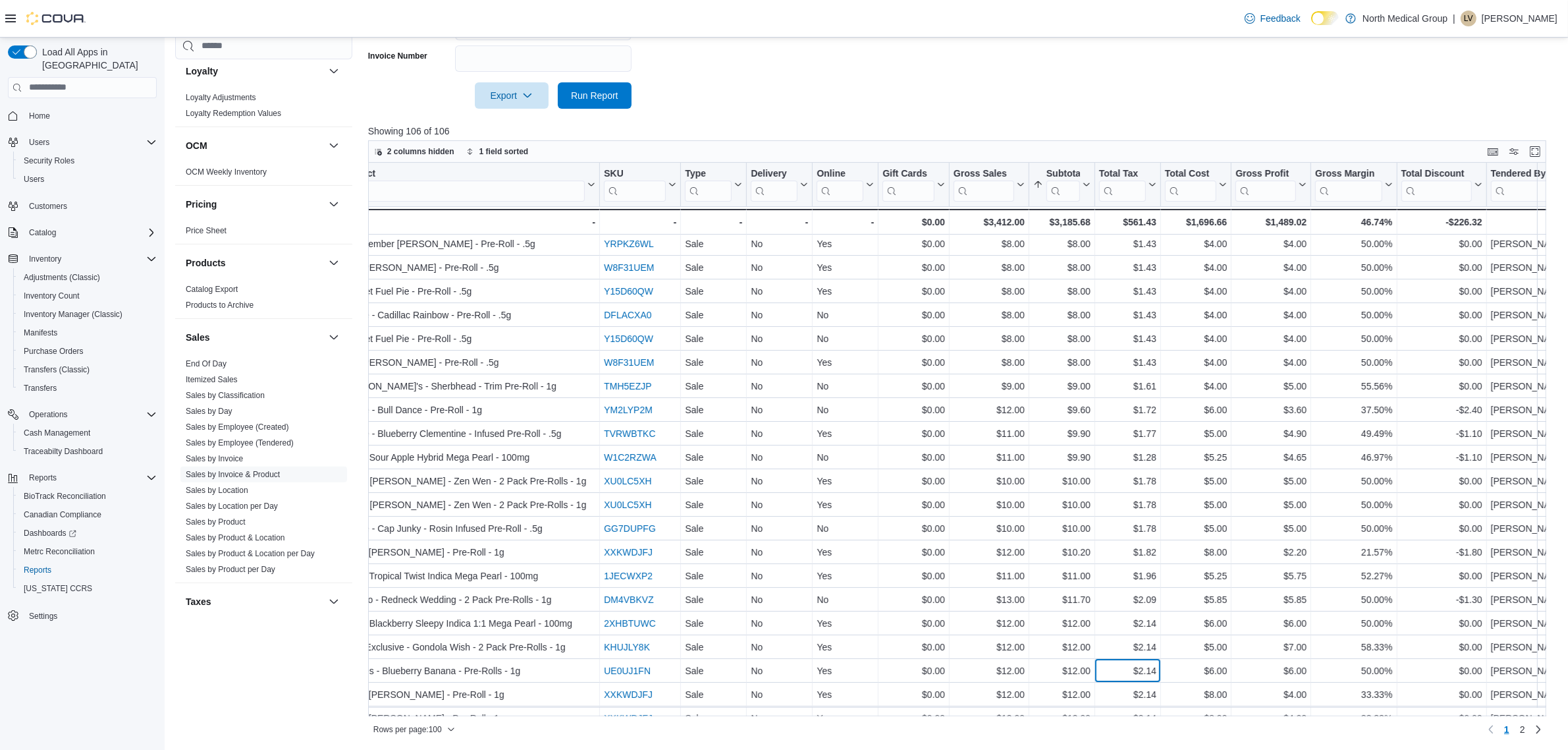
drag, startPoint x: 1111, startPoint y: 706, endPoint x: 1105, endPoint y: 708, distance: 6.3
click at [1105, 708] on div "Invoice # Click to view column header actions Receipt # Click to view column he…" at bounding box center [963, 440] width 1191 height 554
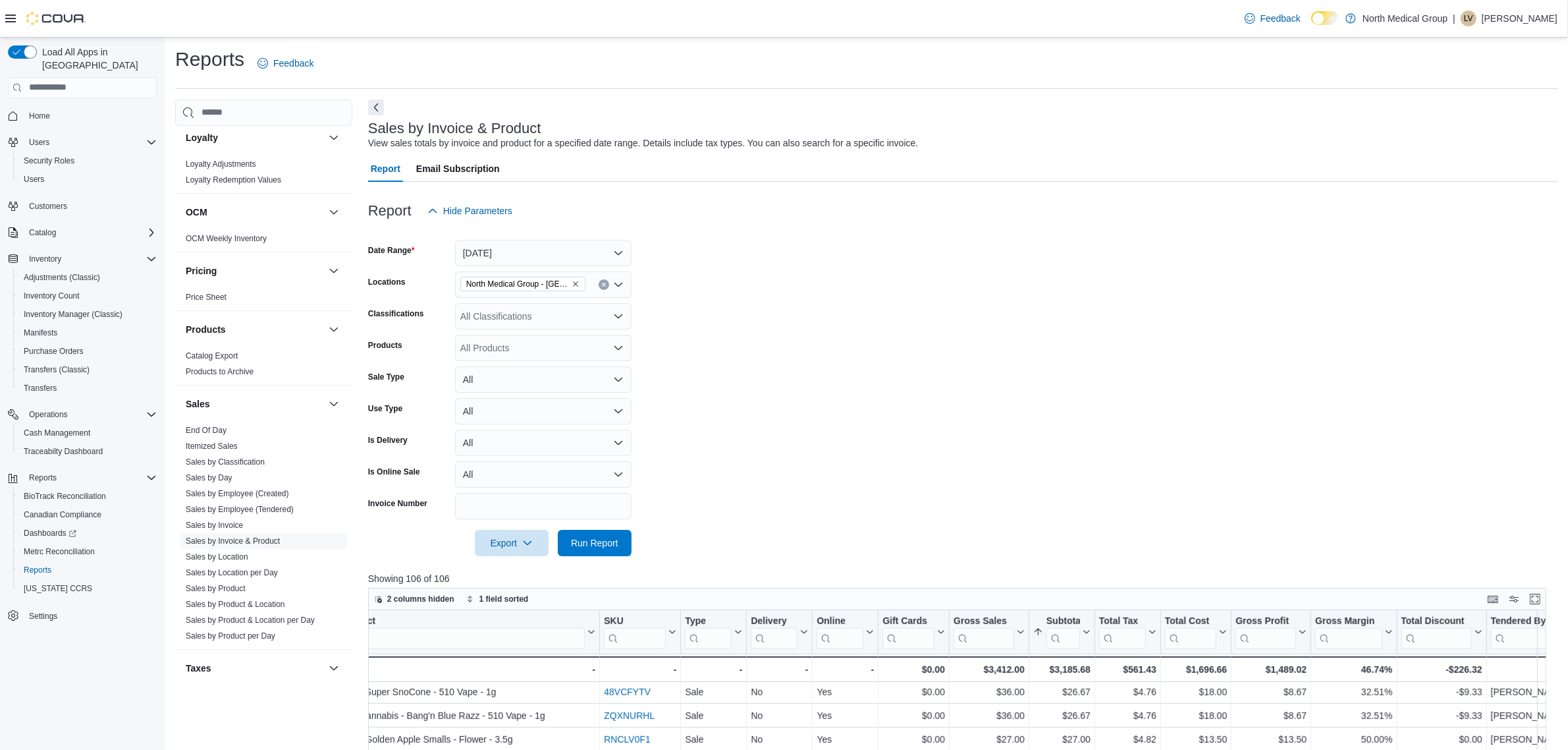
scroll to position [0, 0]
